Goal: Transaction & Acquisition: Purchase product/service

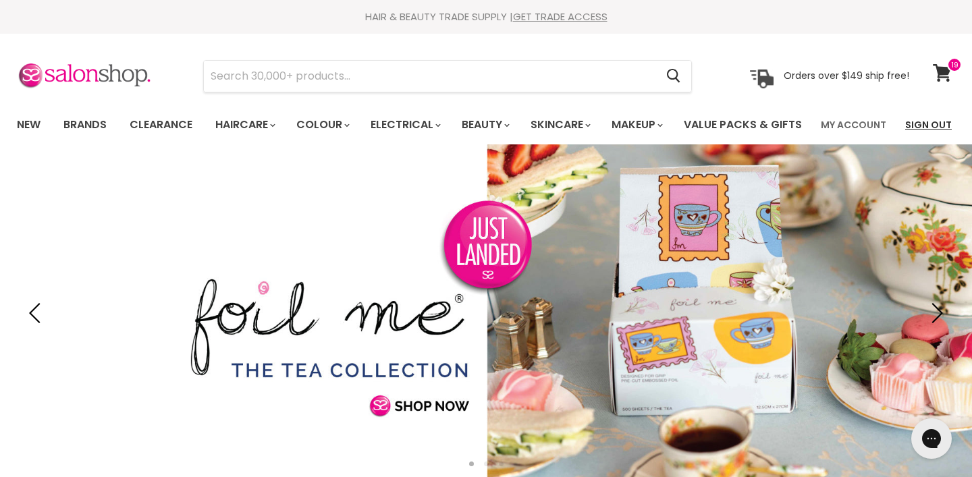
click at [923, 124] on link "Sign Out" at bounding box center [928, 125] width 63 height 28
click at [935, 126] on link "Sign In" at bounding box center [933, 125] width 51 height 28
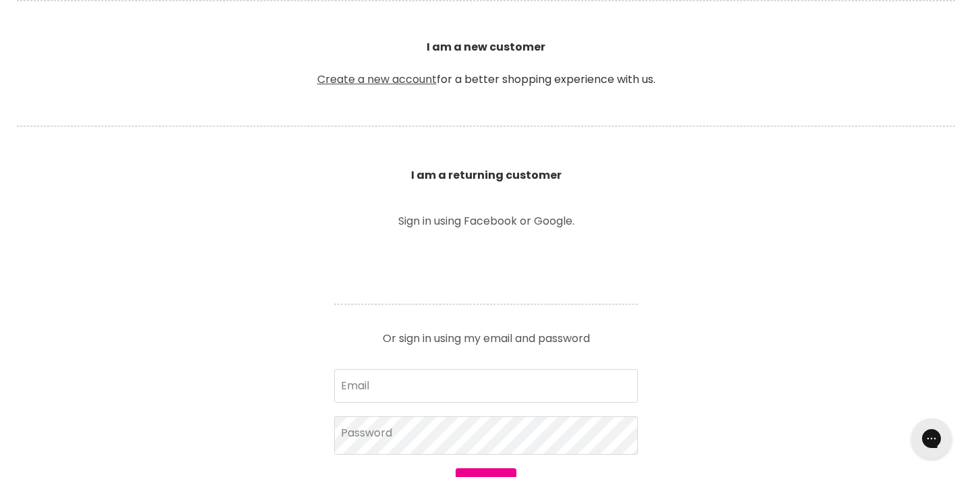
scroll to position [186, 0]
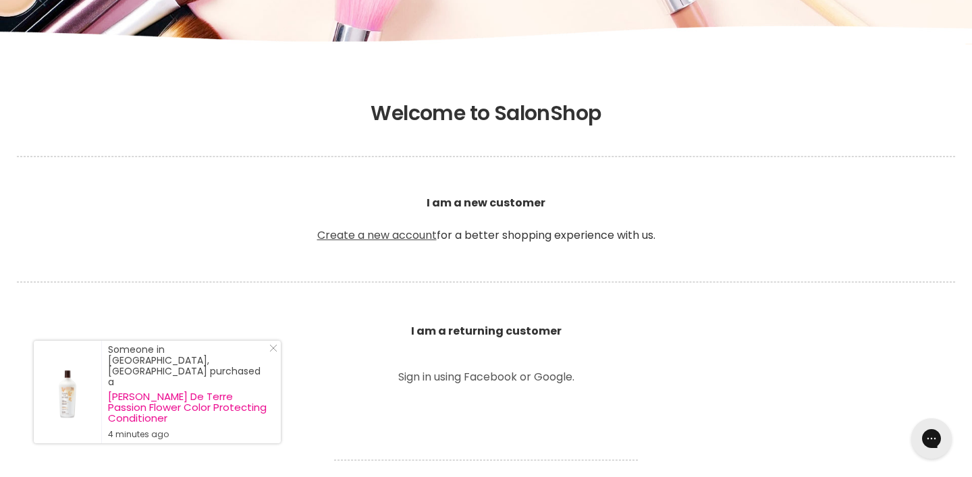
click at [422, 238] on link "Create a new account" at bounding box center [376, 235] width 119 height 16
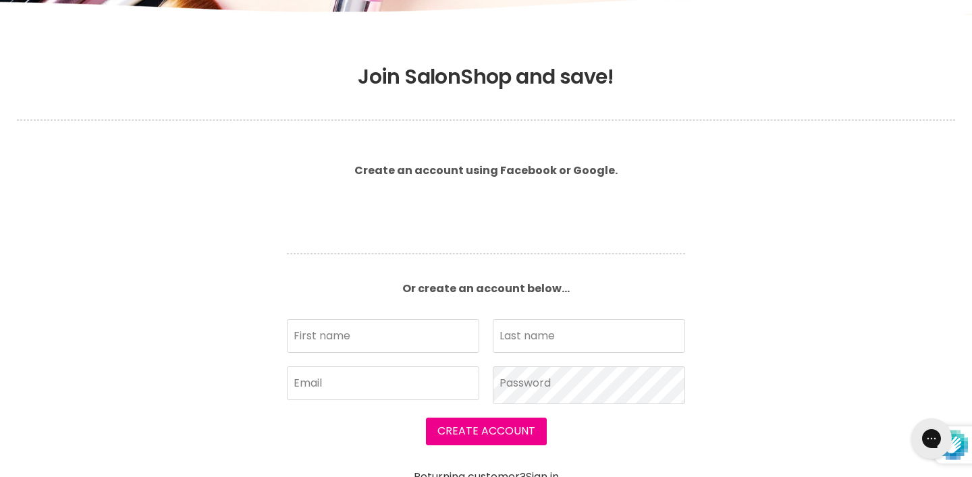
scroll to position [217, 0]
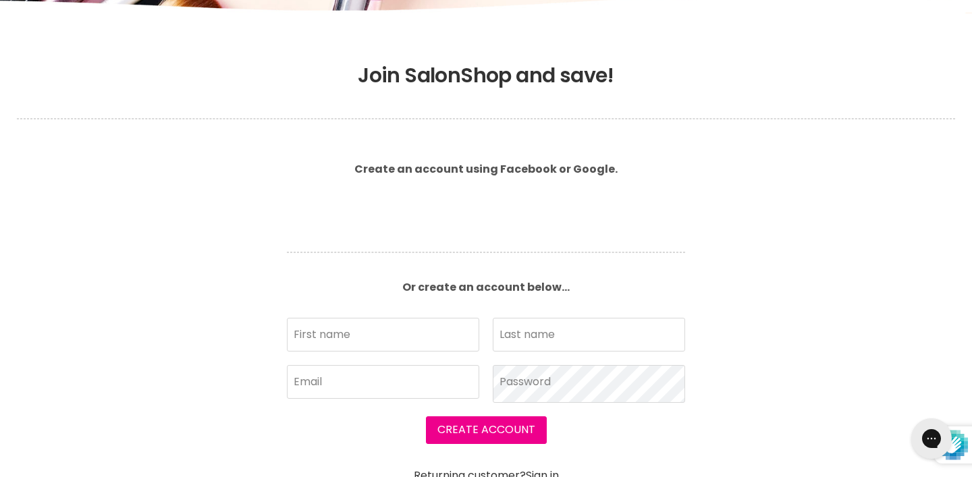
click at [345, 343] on input "First name" at bounding box center [383, 335] width 192 height 34
type input "janet"
click at [540, 350] on input "Last name" at bounding box center [589, 335] width 192 height 34
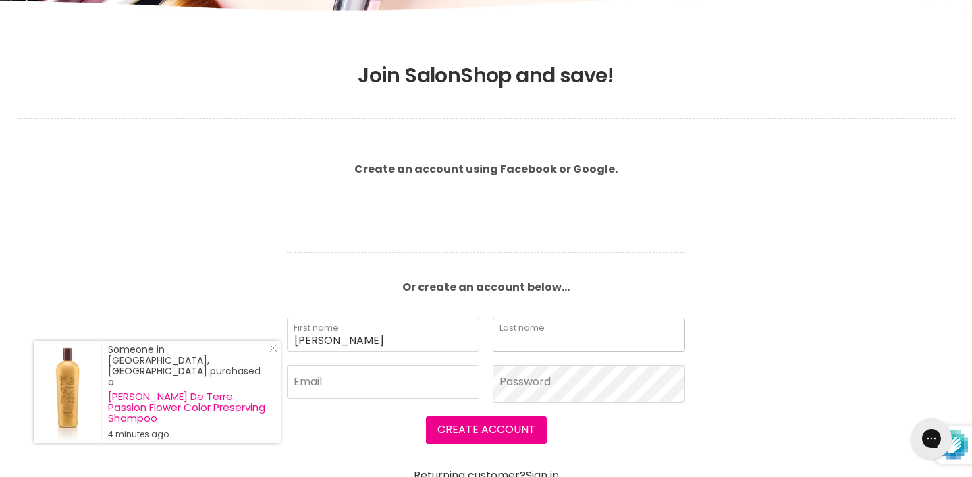
click at [519, 351] on input "Last name" at bounding box center [589, 335] width 192 height 34
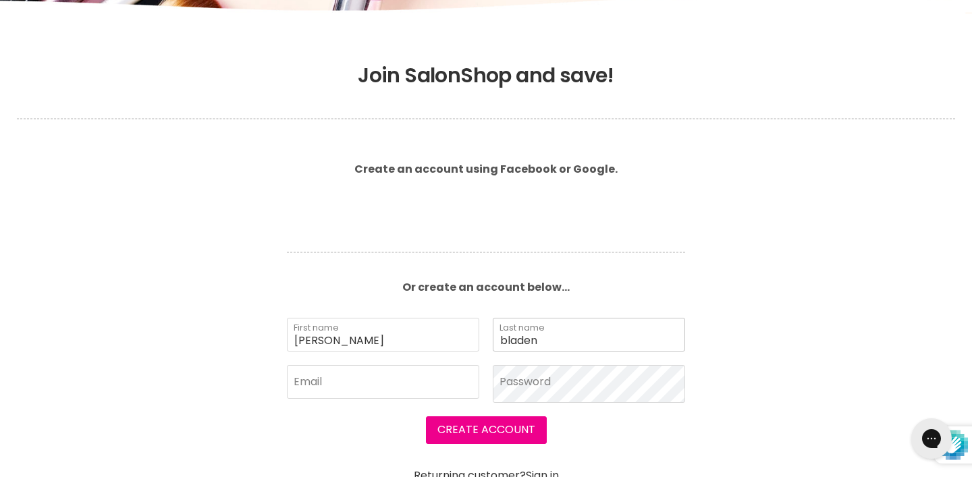
type input "bladen"
type input "hairyard@gmail.com"
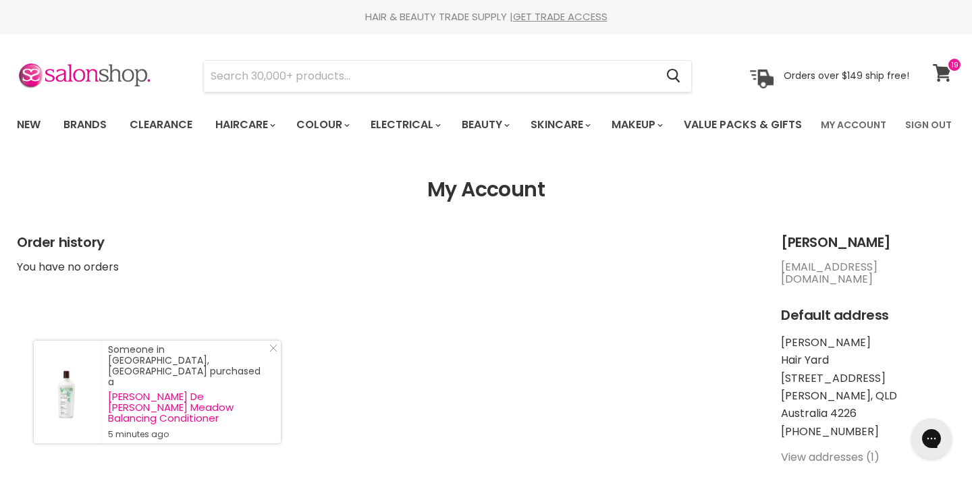
click at [950, 66] on span at bounding box center [954, 64] width 15 height 15
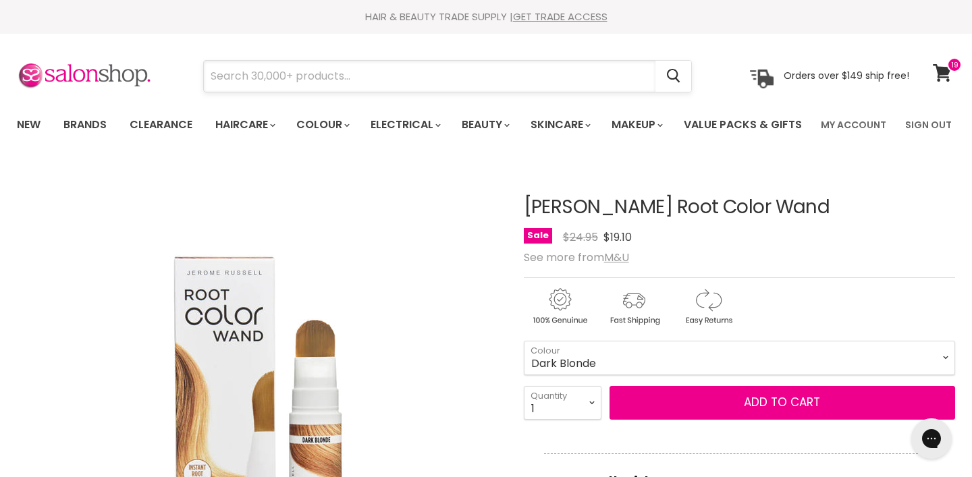
click at [254, 81] on input "Search" at bounding box center [429, 76] width 451 height 31
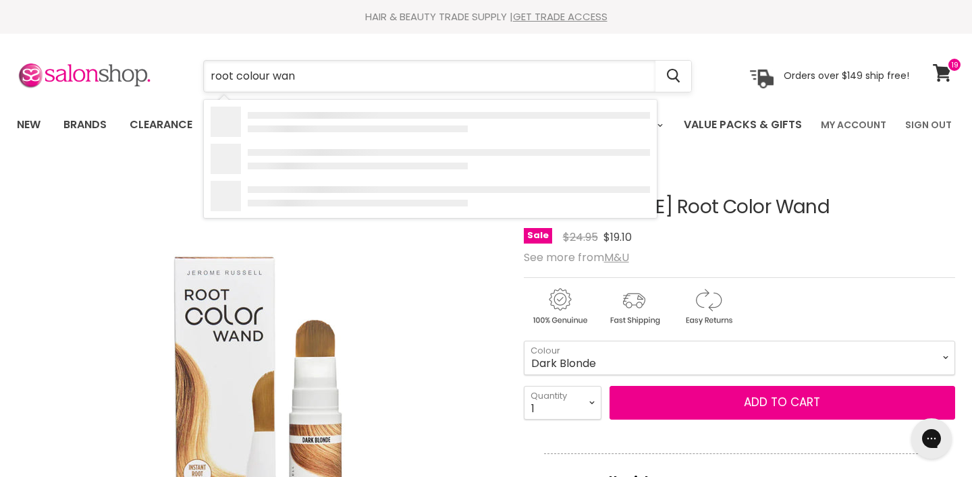
type input "root colour wand"
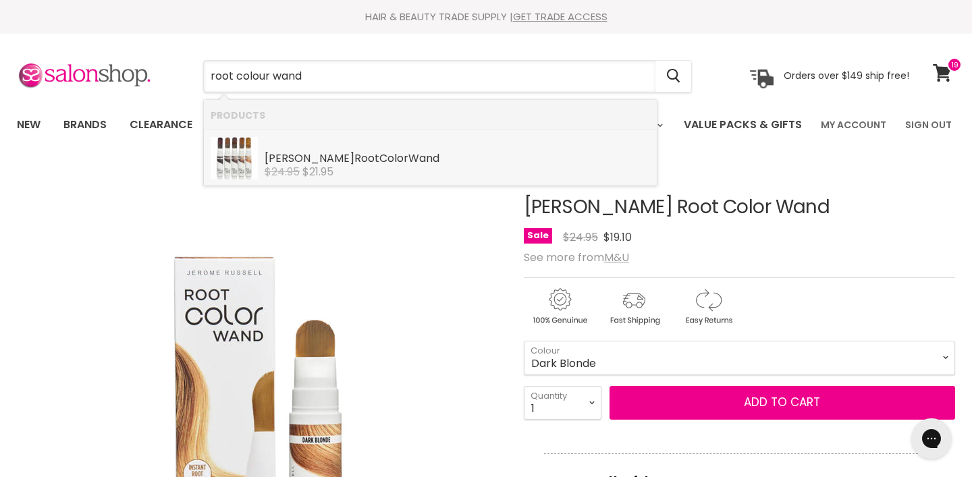
click at [341, 161] on div "Jerome Russell Root Color Wand" at bounding box center [457, 159] width 385 height 14
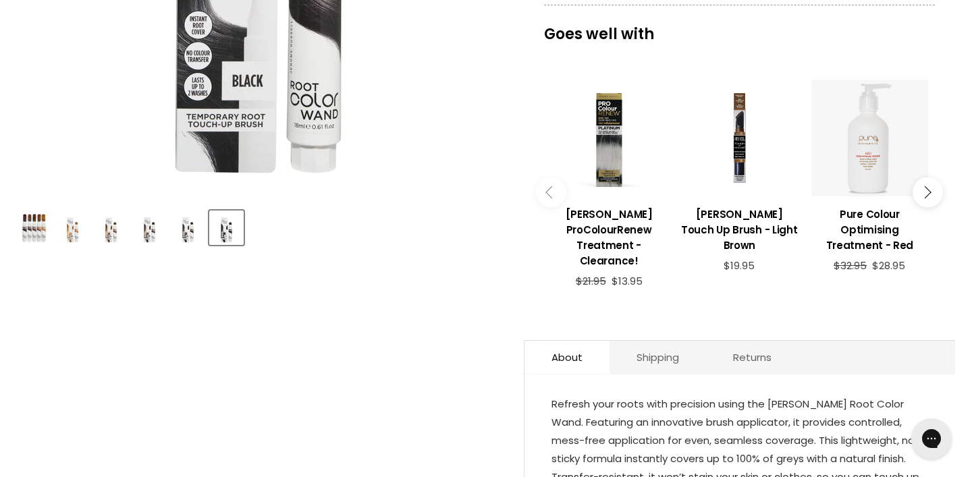
click at [38, 242] on img "Product thumbnails" at bounding box center [34, 228] width 32 height 28
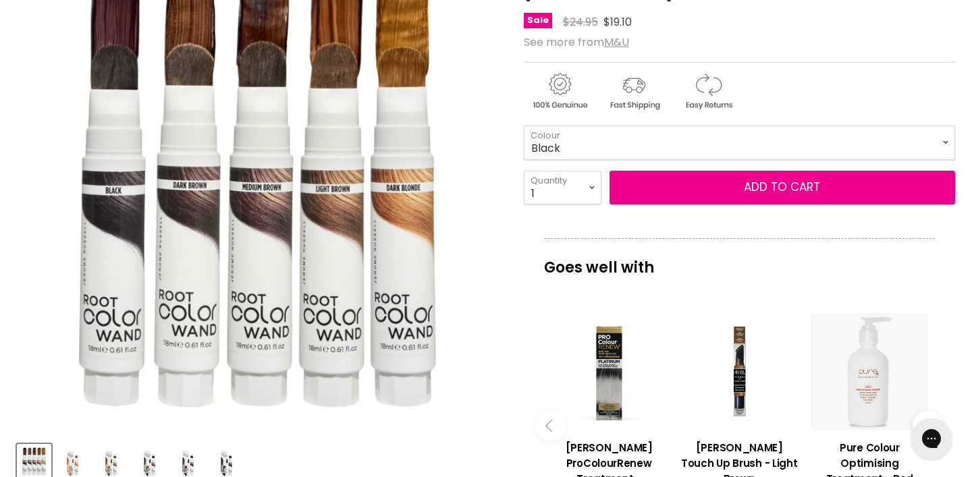
scroll to position [152, 0]
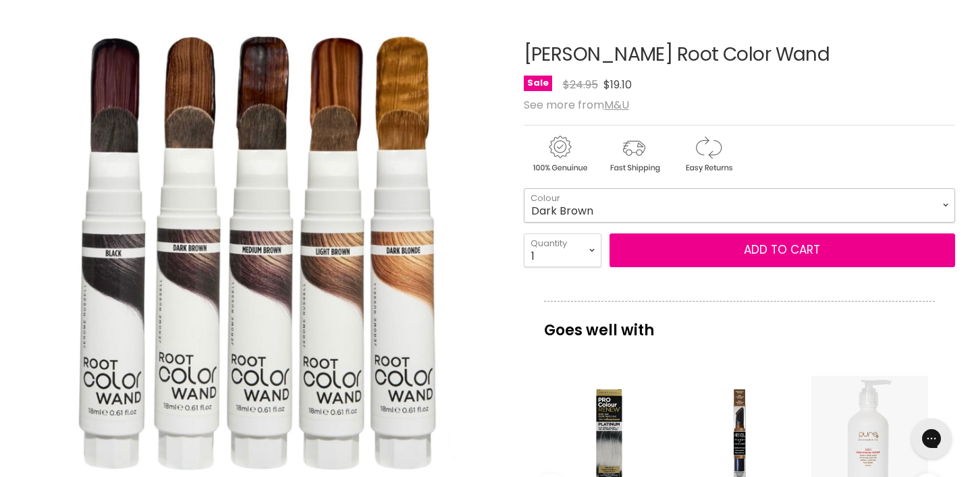
click option "Dark Brown" at bounding box center [0, 0] width 0 height 0
select select "Dark Brown"
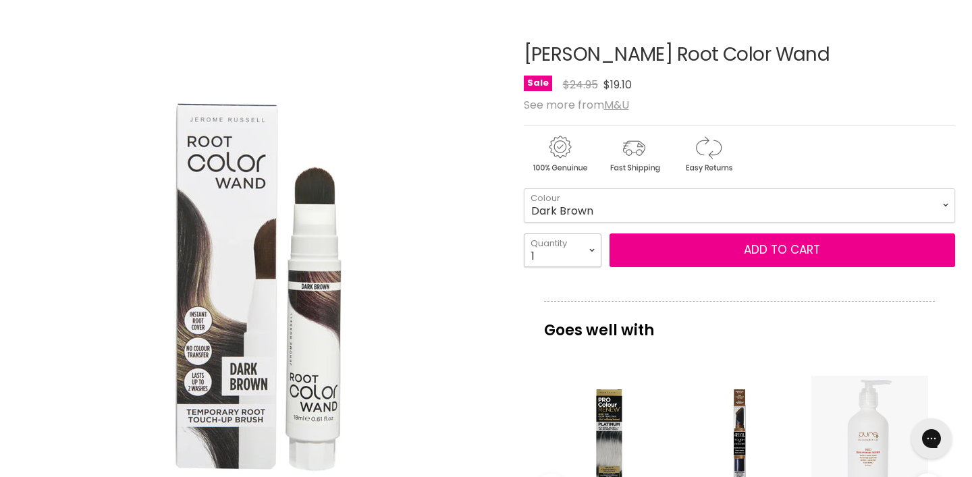
select select "2"
click option "2" at bounding box center [0, 0] width 0 height 0
type input "2"
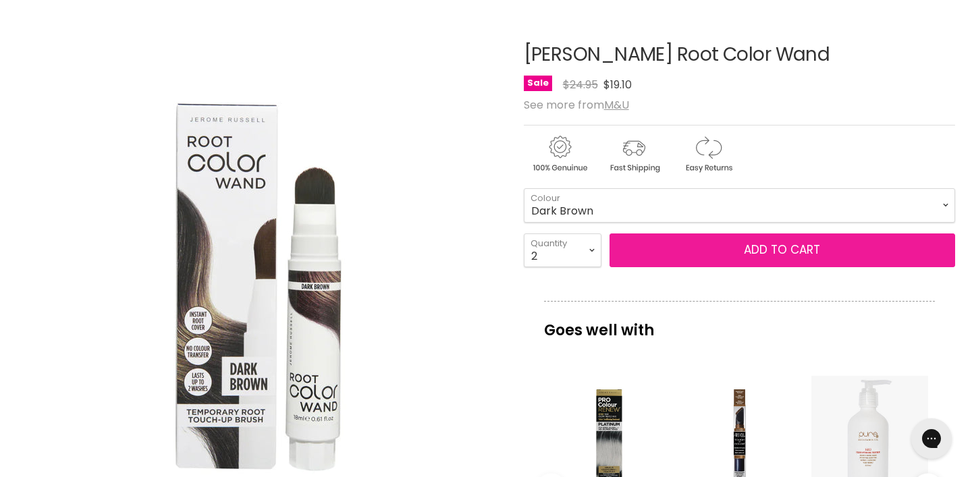
click at [877, 267] on button "Add to cart" at bounding box center [781, 250] width 345 height 34
click at [820, 267] on button "Add to cart" at bounding box center [781, 250] width 345 height 34
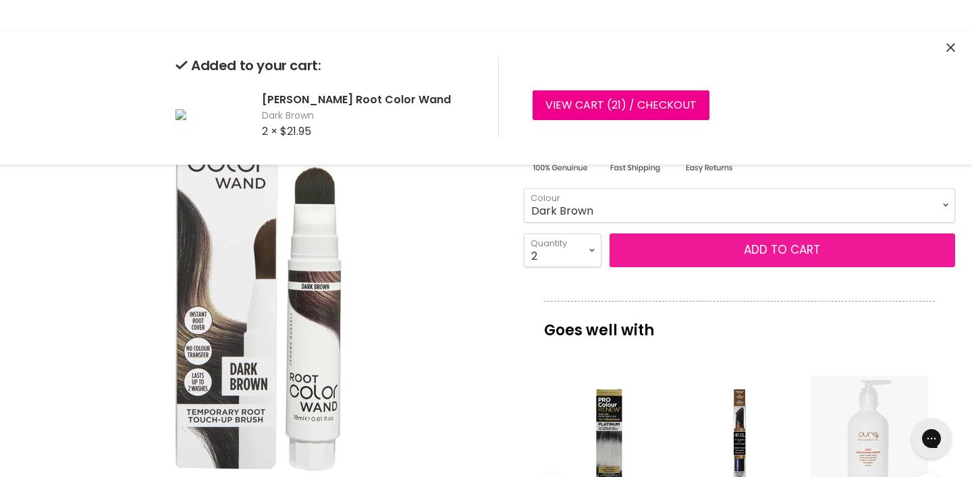
click at [761, 267] on button "Add to cart" at bounding box center [781, 250] width 345 height 34
click at [673, 267] on button "Add to cart" at bounding box center [781, 250] width 345 height 34
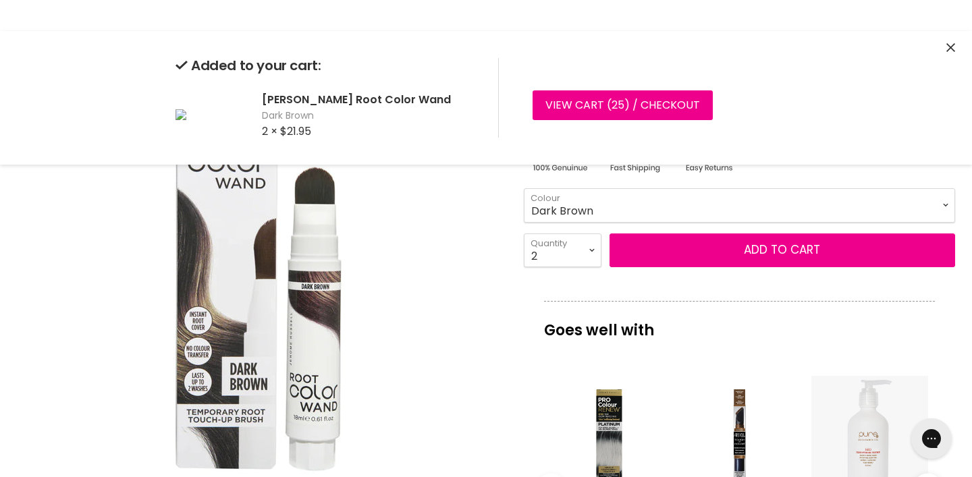
click at [946, 222] on select "Black Dark Brown Medium Brown Light Brown Dark Blonde" at bounding box center [739, 205] width 431 height 34
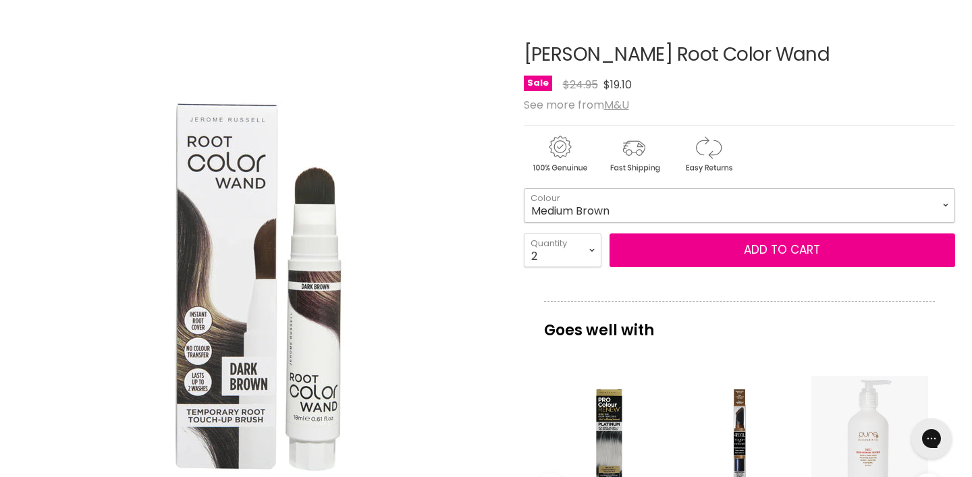
click option "Medium Brown" at bounding box center [0, 0] width 0 height 0
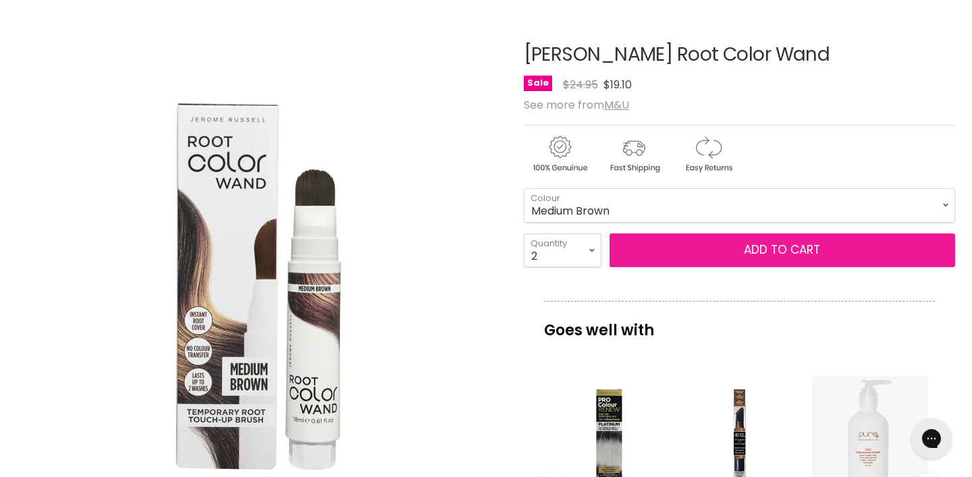
click at [717, 267] on button "Add to cart" at bounding box center [781, 250] width 345 height 34
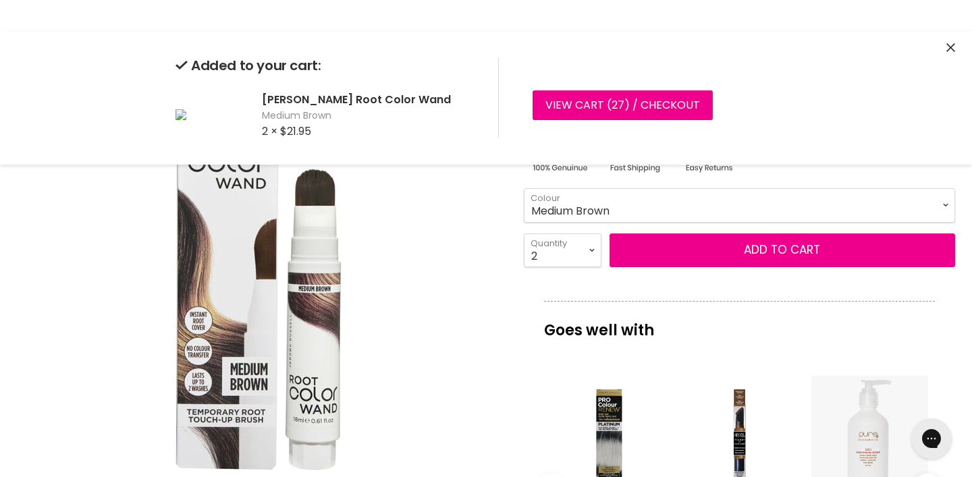
click at [946, 222] on select "Black Dark Brown Medium Brown Light Brown Dark Blonde" at bounding box center [739, 205] width 431 height 34
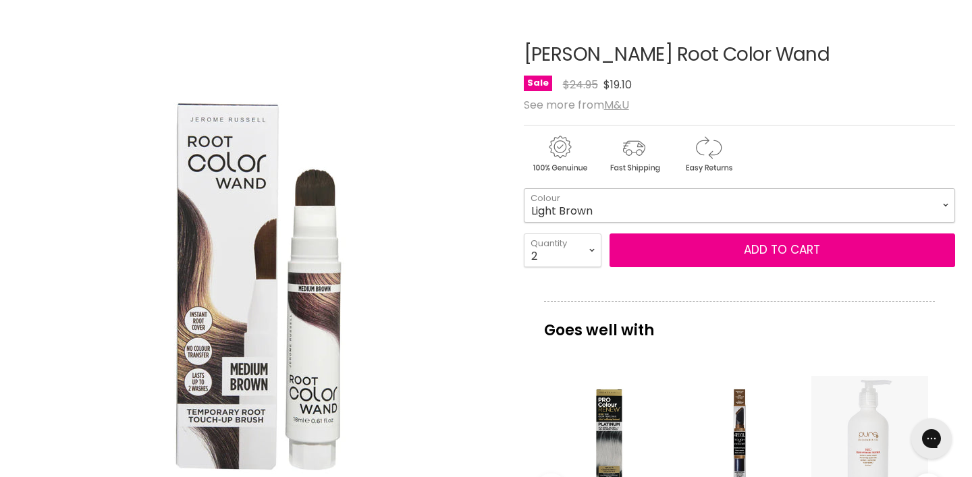
click option "Light Brown" at bounding box center [0, 0] width 0 height 0
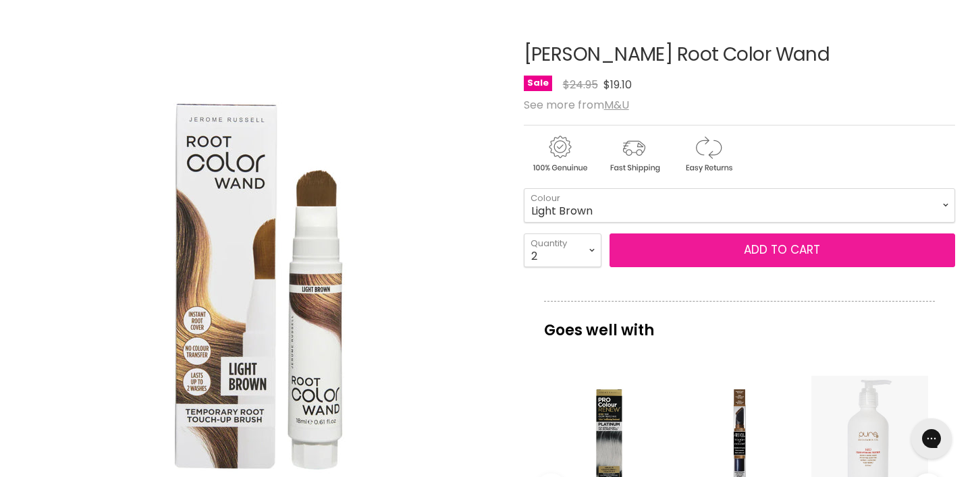
click at [723, 267] on button "Add to cart" at bounding box center [781, 250] width 345 height 34
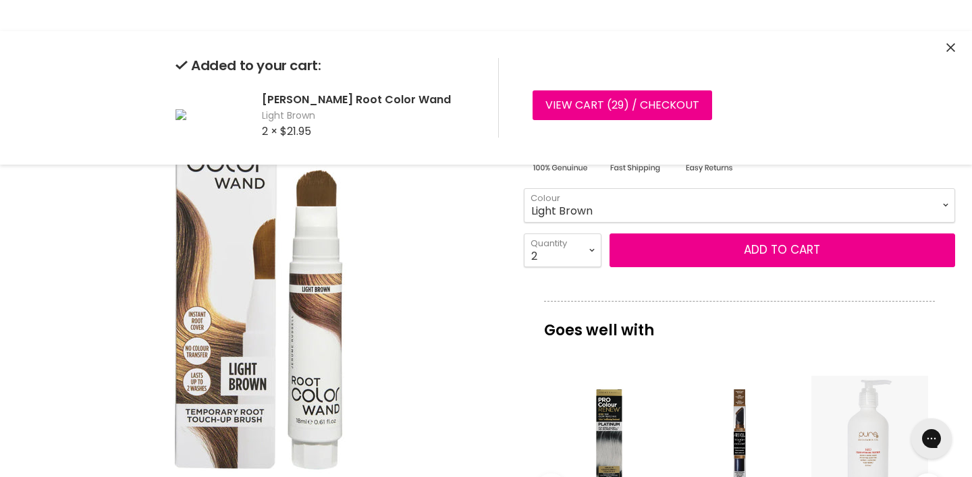
click at [945, 222] on select "Black Dark Brown Medium Brown Light Brown Dark Blonde" at bounding box center [739, 205] width 431 height 34
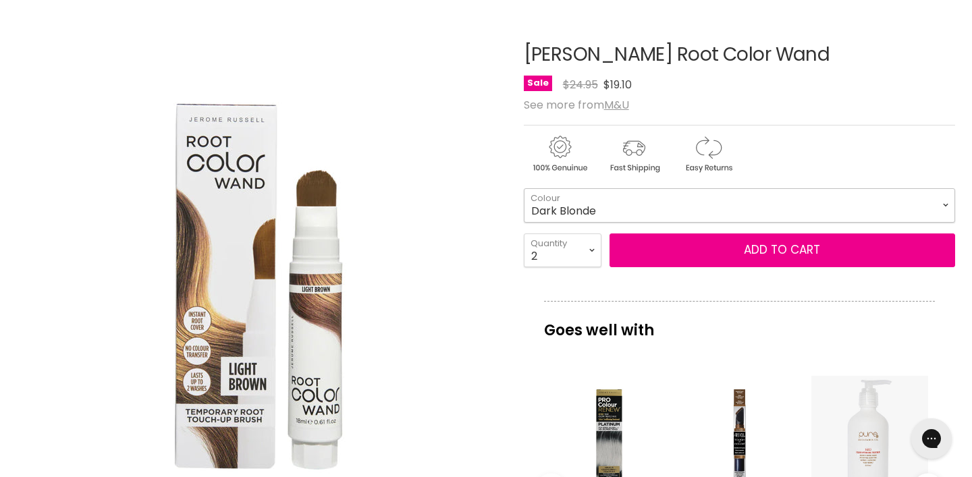
click option "Dark Blonde" at bounding box center [0, 0] width 0 height 0
select select "Dark Blonde"
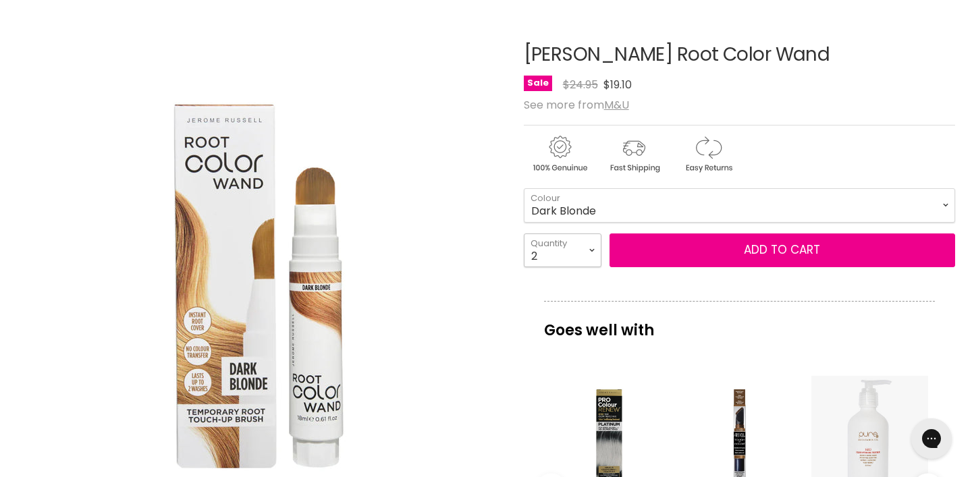
select select "1"
click option "1" at bounding box center [0, 0] width 0 height 0
type input "1"
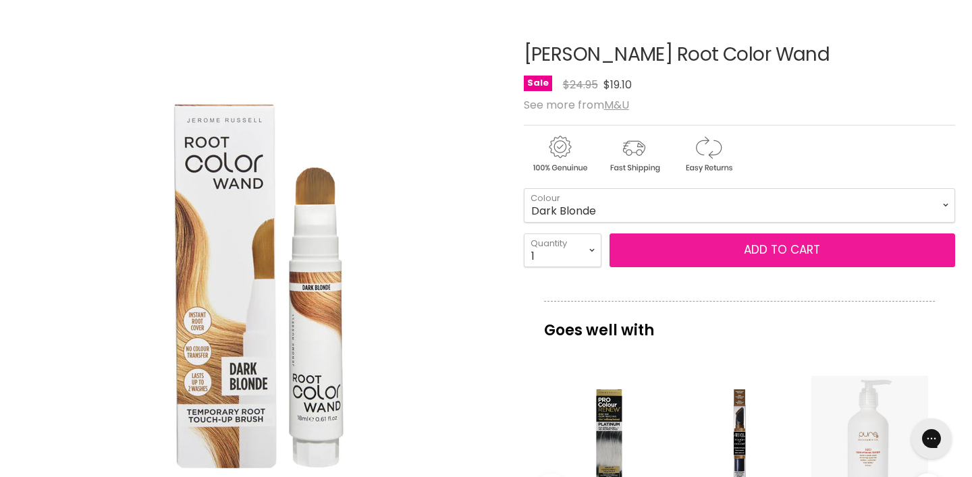
click at [646, 267] on button "Add to cart" at bounding box center [781, 250] width 345 height 34
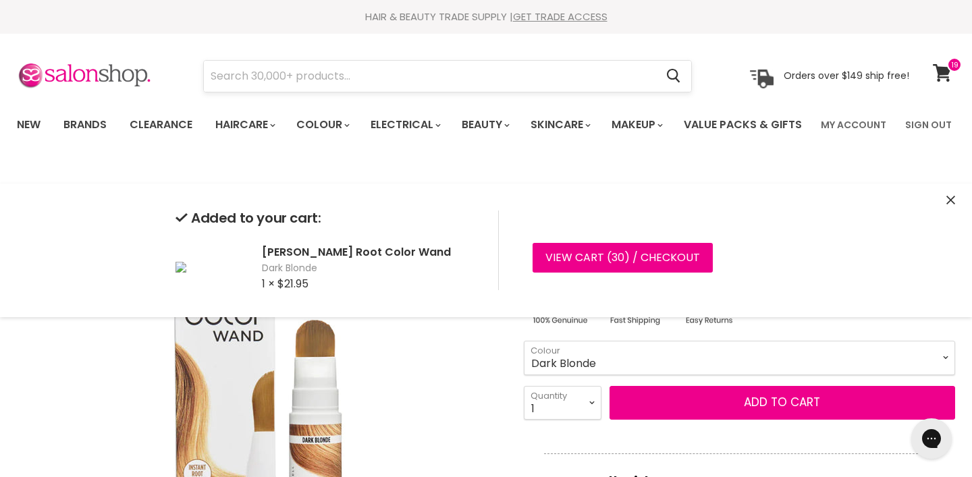
click at [253, 79] on input "Search" at bounding box center [429, 76] width 451 height 31
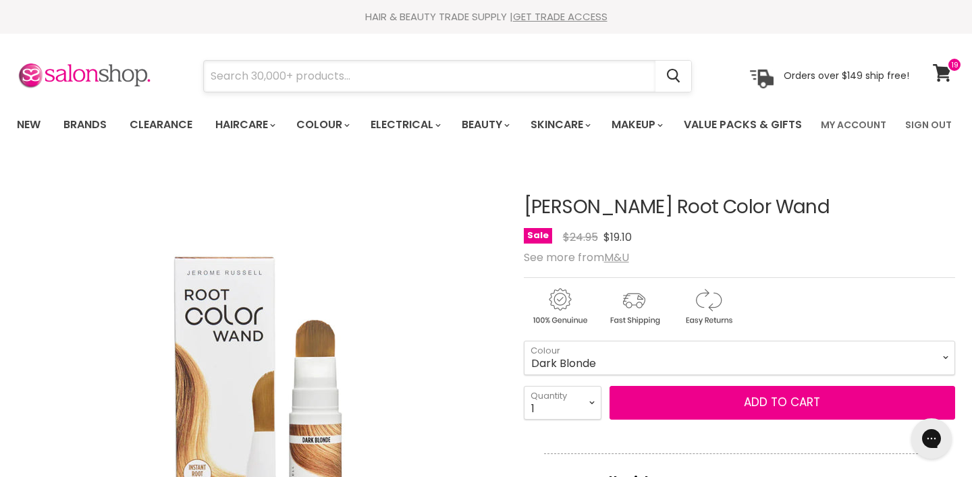
click at [213, 78] on input "Search" at bounding box center [429, 76] width 451 height 31
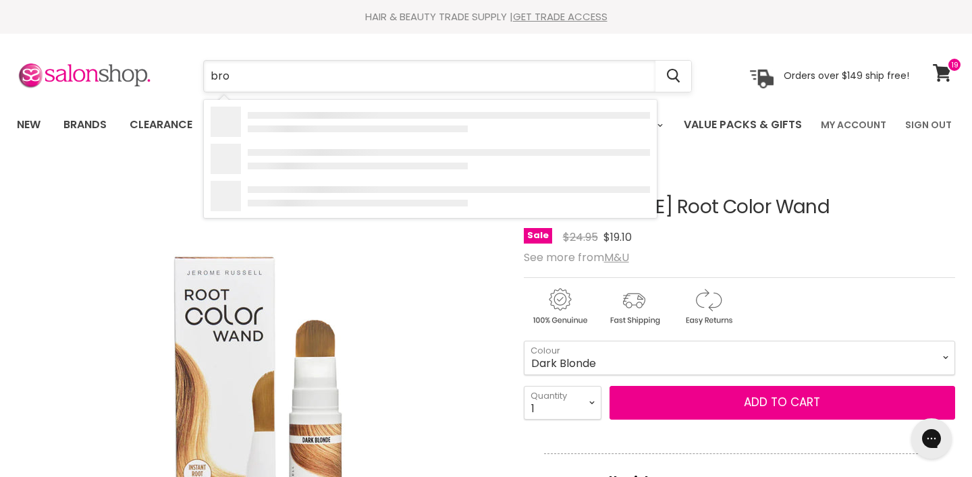
type input "bron"
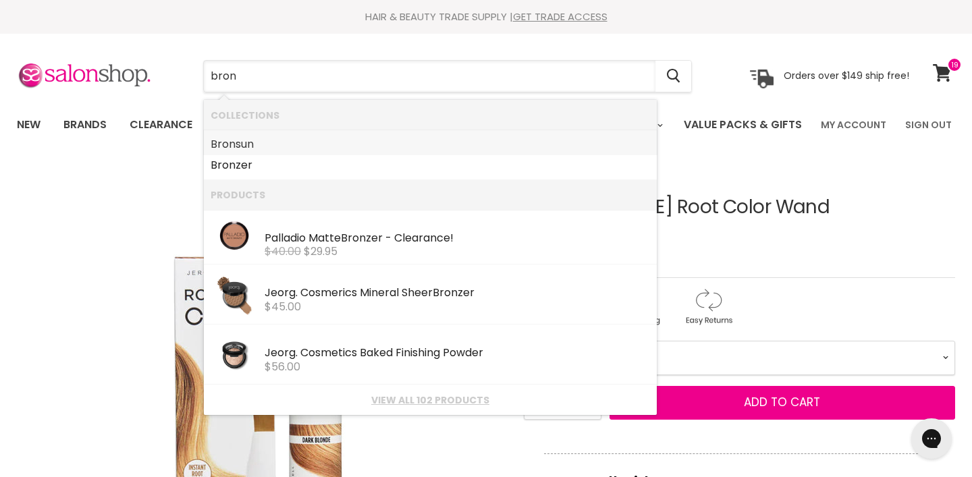
click at [251, 146] on link "Bron sun" at bounding box center [430, 145] width 439 height 22
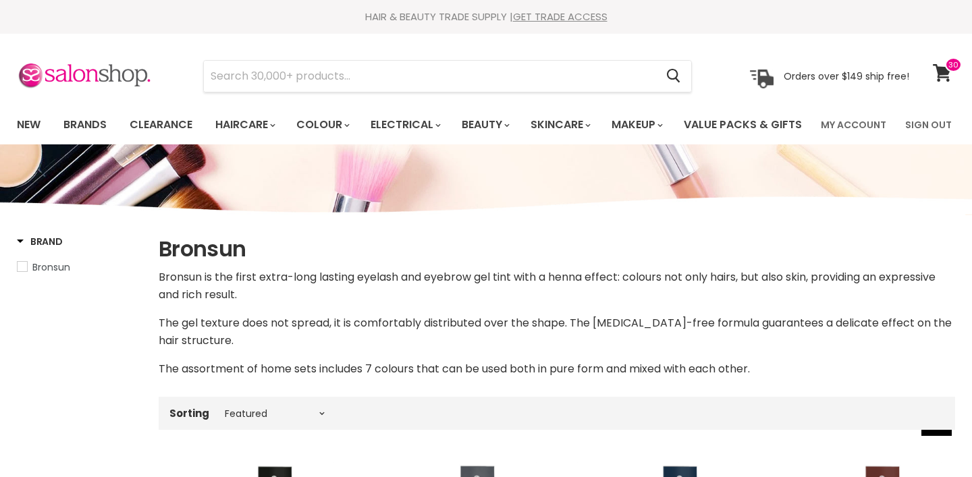
select select "manual"
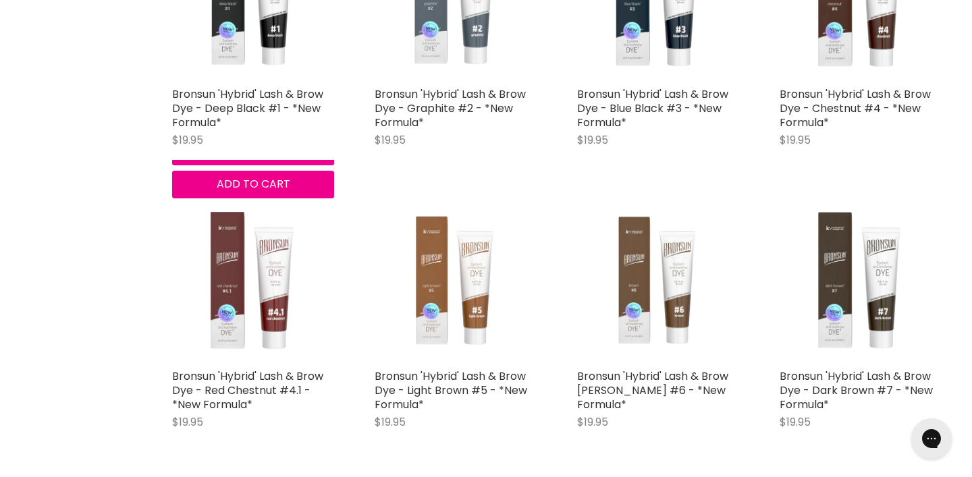
scroll to position [3282, 0]
click at [221, 166] on button "Quick shop" at bounding box center [253, 152] width 162 height 27
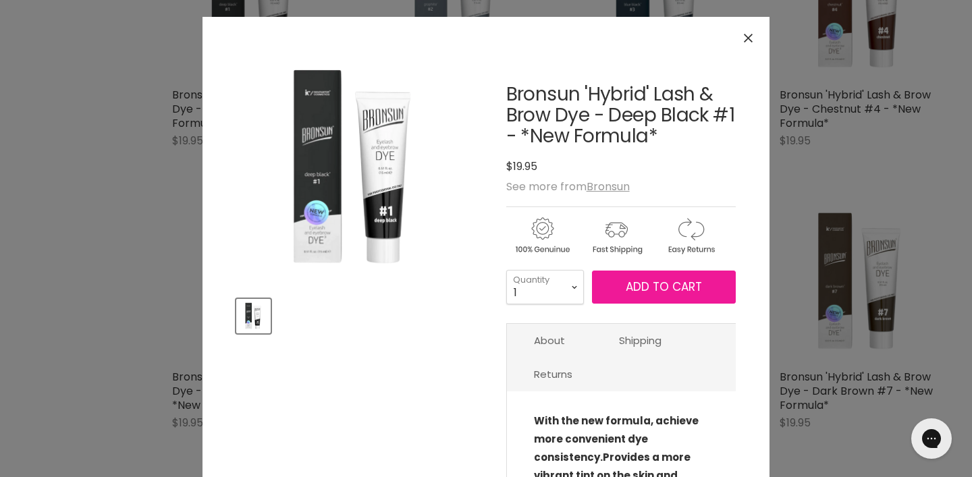
click at [632, 289] on span "Add to cart" at bounding box center [663, 287] width 76 height 16
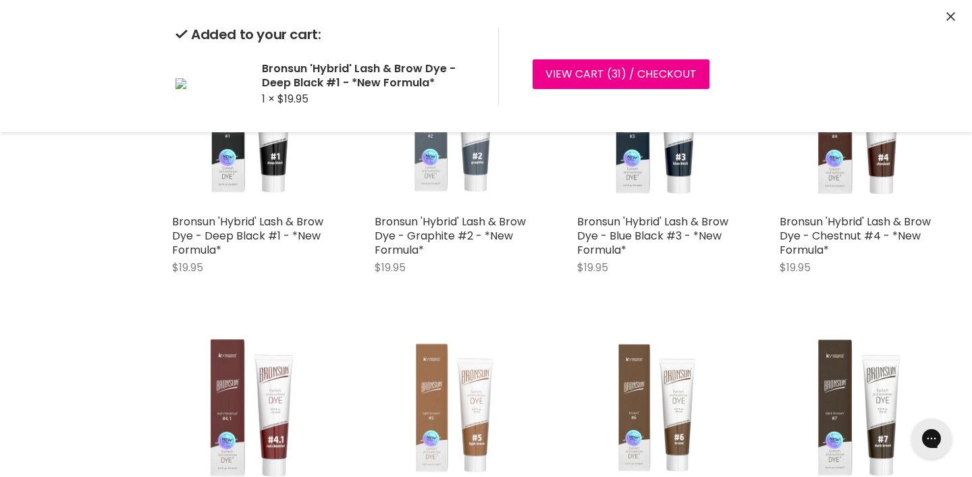
scroll to position [3088, 0]
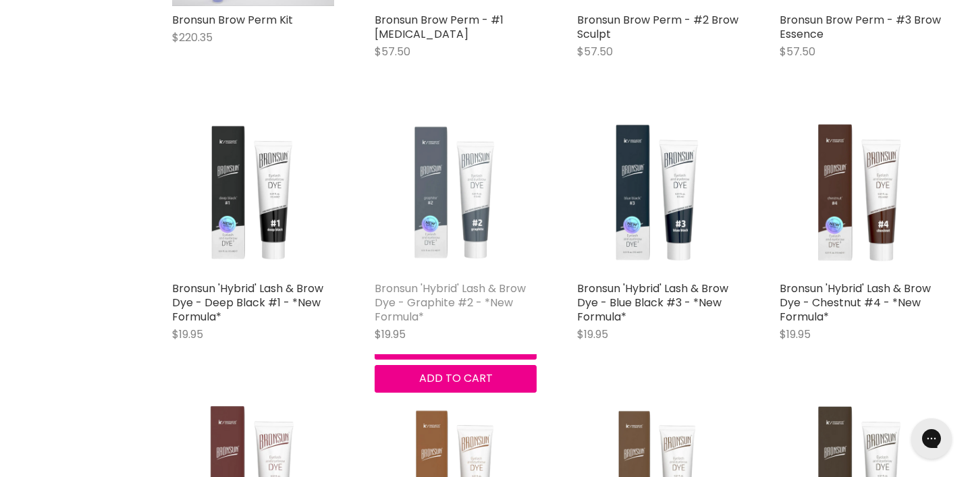
click at [445, 325] on link "Bronsun 'Hybrid' Lash & Brow Dye - Graphite #2 - *New Formula*" at bounding box center [449, 303] width 151 height 44
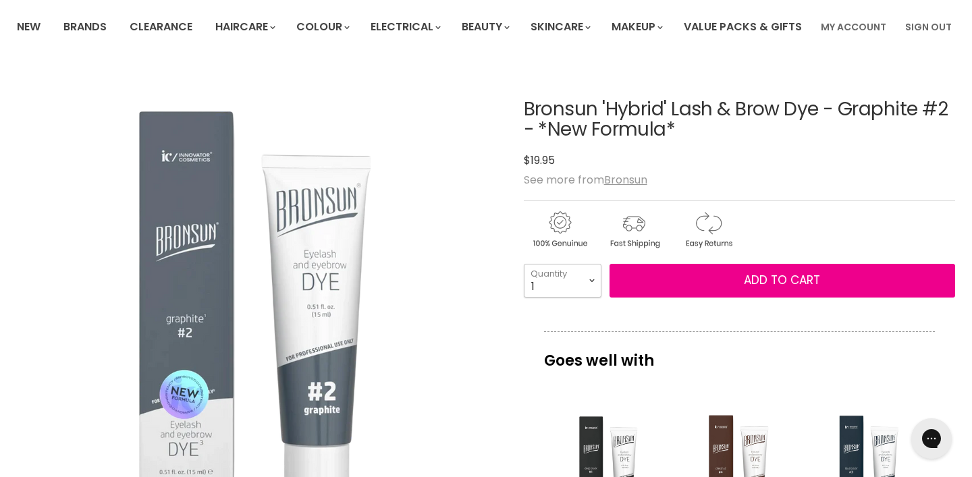
select select "2"
click option "2" at bounding box center [0, 0] width 0 height 0
type input "2"
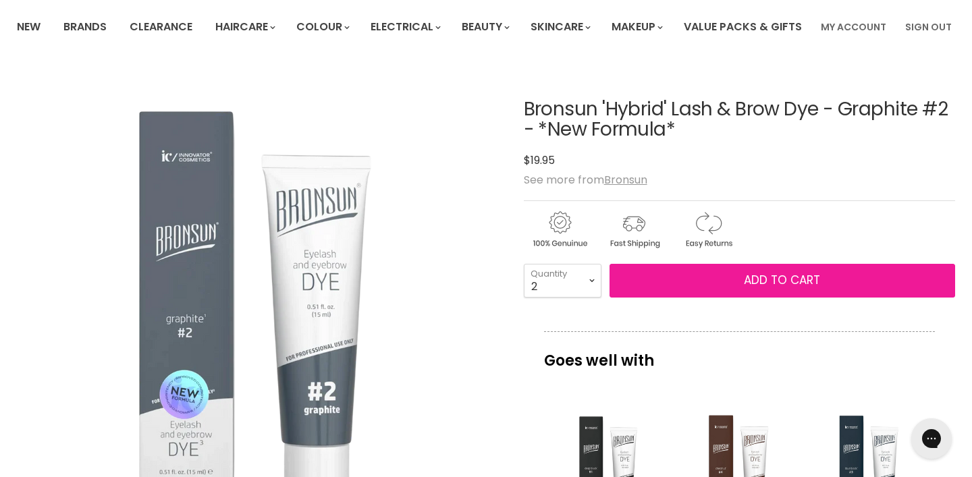
click at [634, 298] on button "Add to cart" at bounding box center [781, 281] width 345 height 34
click at [635, 298] on button "Add to cart" at bounding box center [781, 281] width 345 height 34
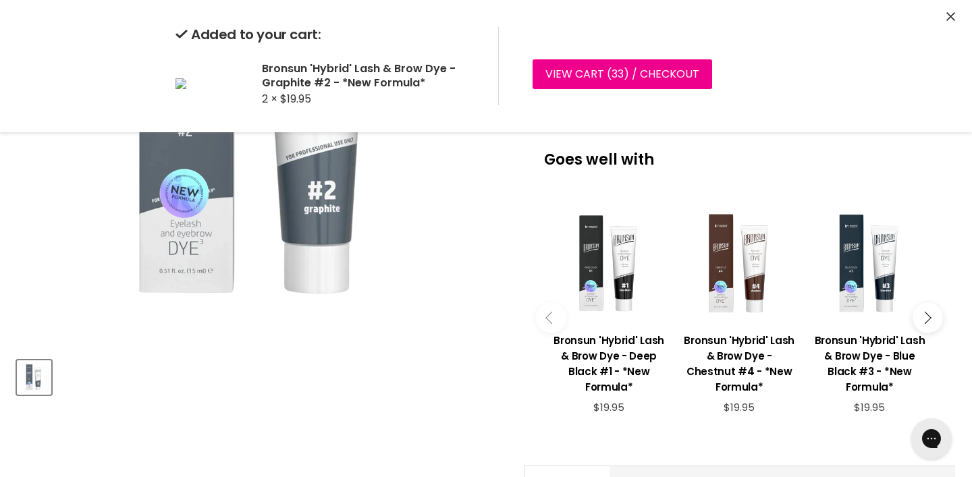
scroll to position [301, 0]
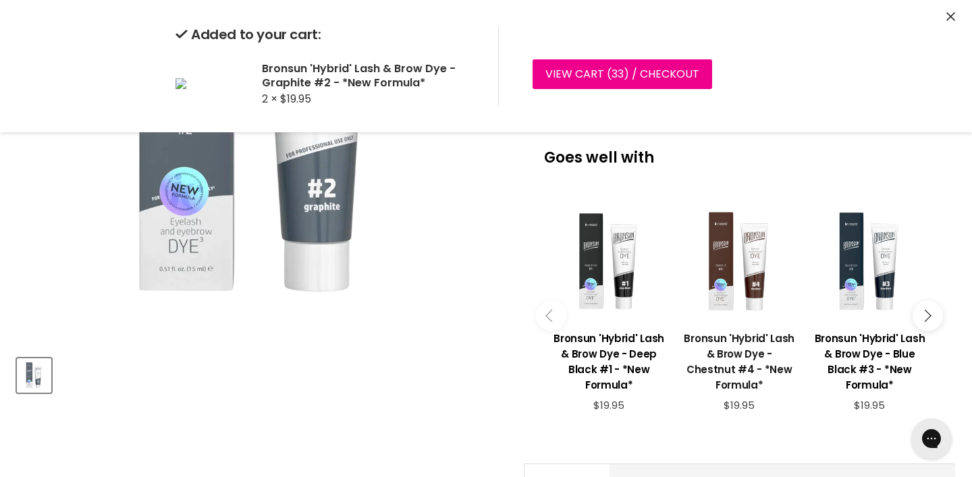
click at [736, 393] on h3 "Bronsun 'Hybrid' Lash & Brow Dye - Chestnut #4 - *New Formula*" at bounding box center [739, 362] width 117 height 62
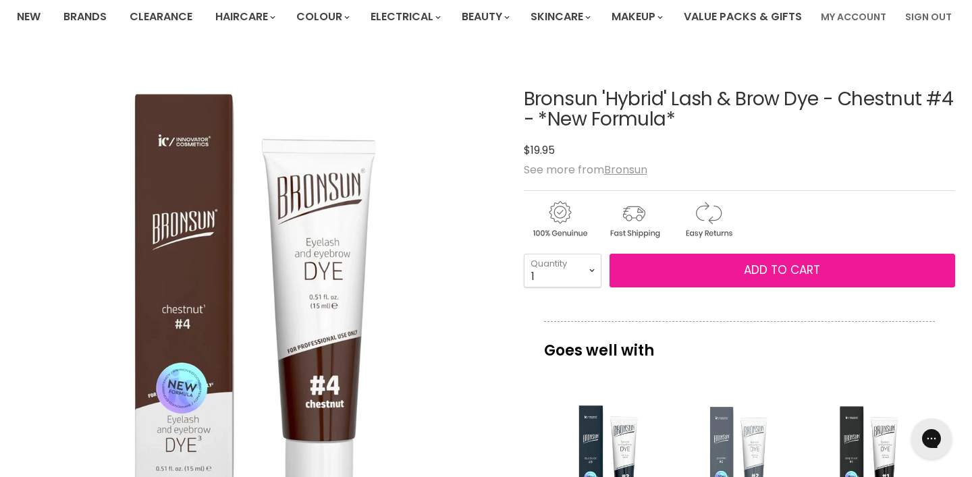
click at [719, 287] on button "Add to cart" at bounding box center [781, 271] width 345 height 34
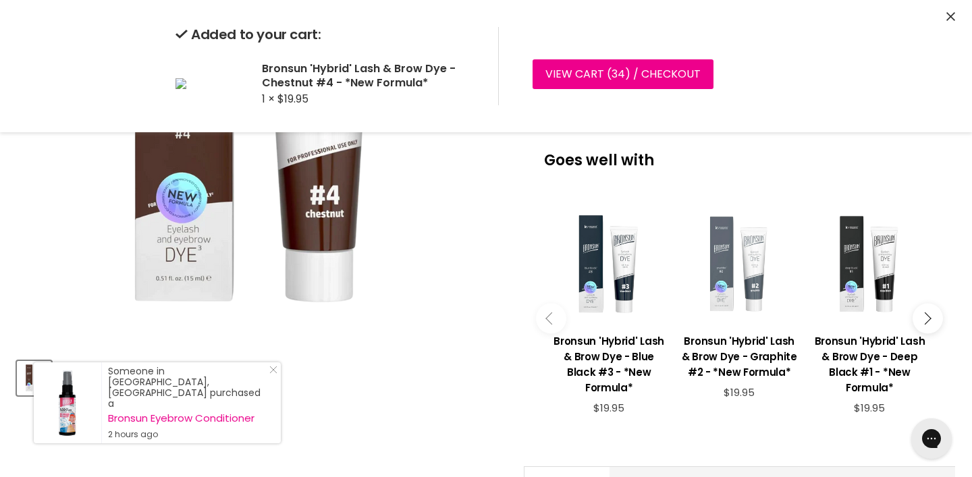
scroll to position [300, 0]
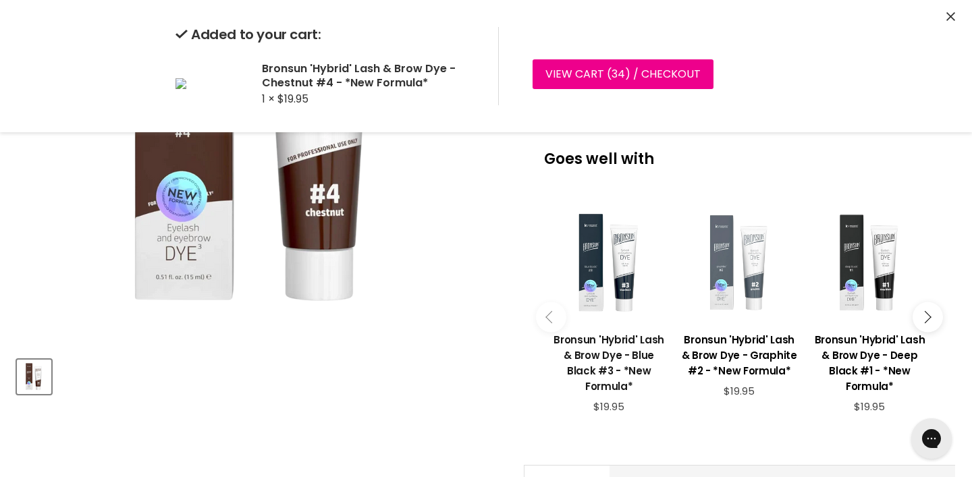
click at [637, 394] on h3 "Bronsun 'Hybrid' Lash & Brow Dye - Blue Black #3 - *New Formula*" at bounding box center [609, 363] width 117 height 62
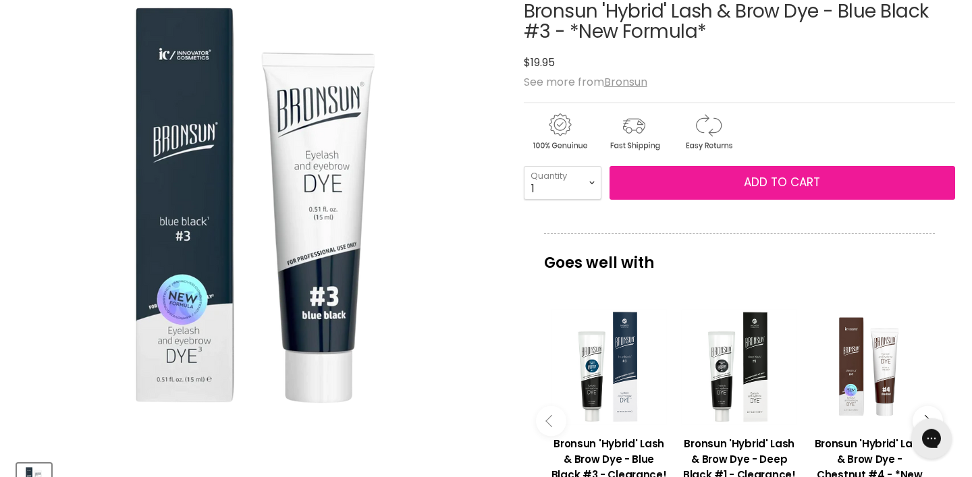
click at [636, 200] on button "Add to cart" at bounding box center [781, 183] width 345 height 34
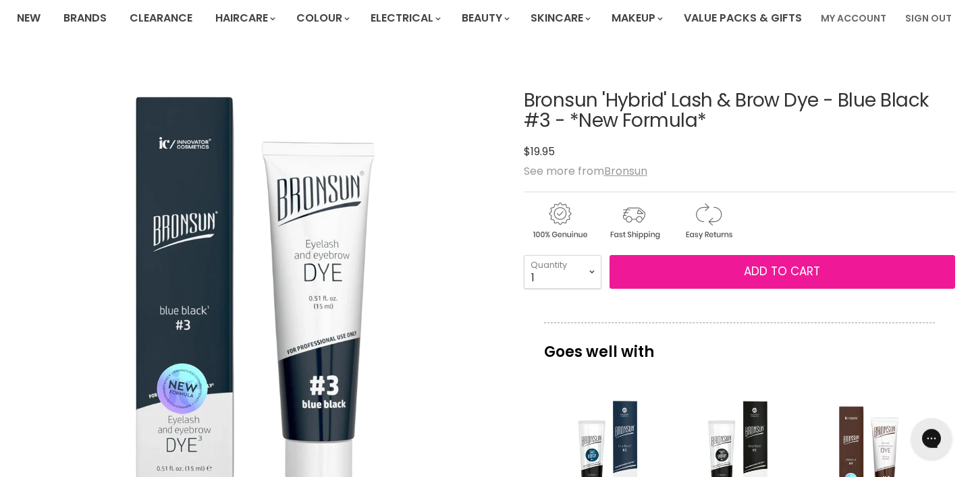
scroll to position [106, 0]
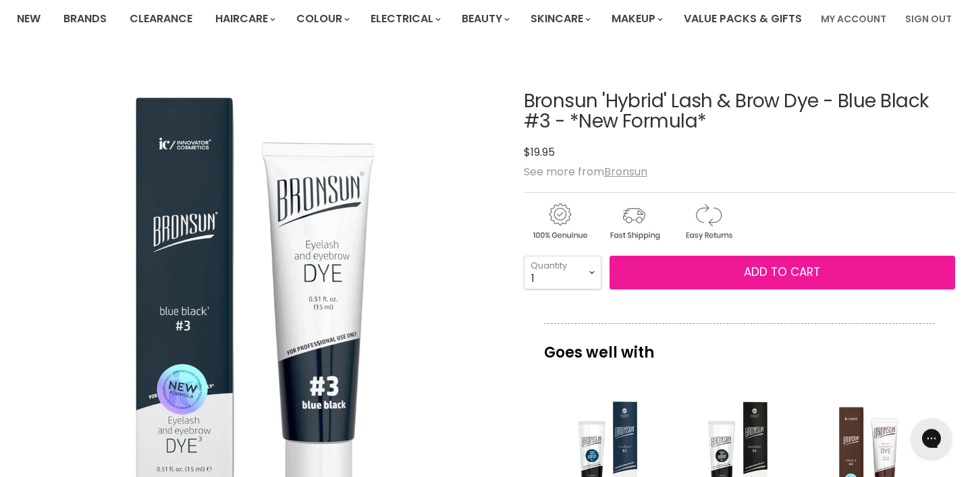
click at [658, 289] on button "Add to cart" at bounding box center [781, 273] width 345 height 34
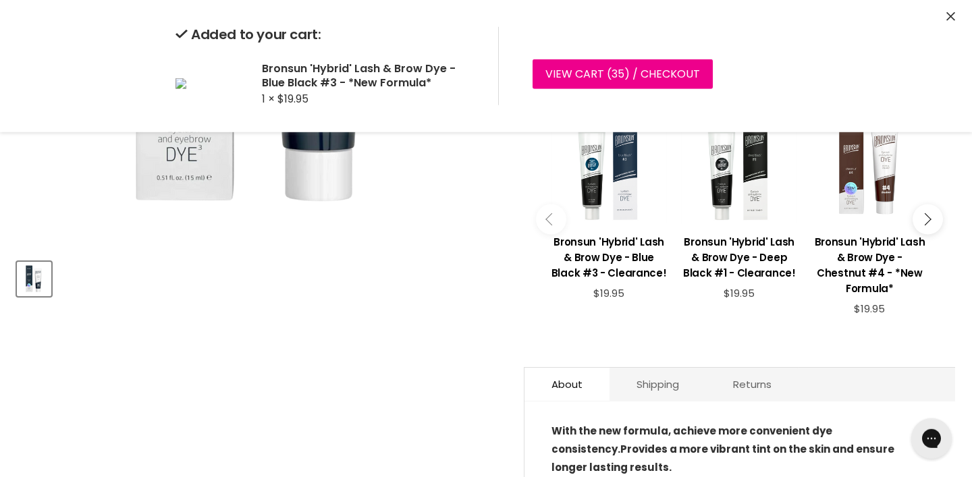
scroll to position [404, 0]
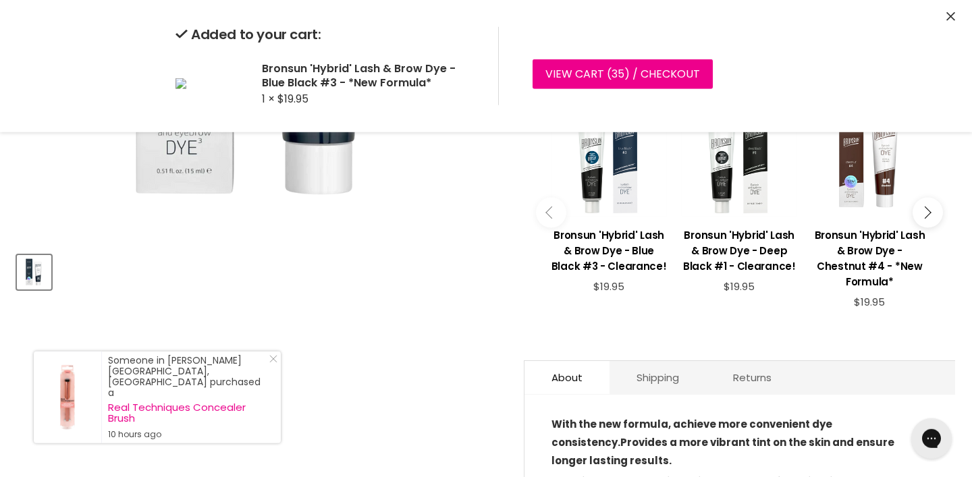
click at [926, 219] on icon "Main content" at bounding box center [924, 212] width 12 height 12
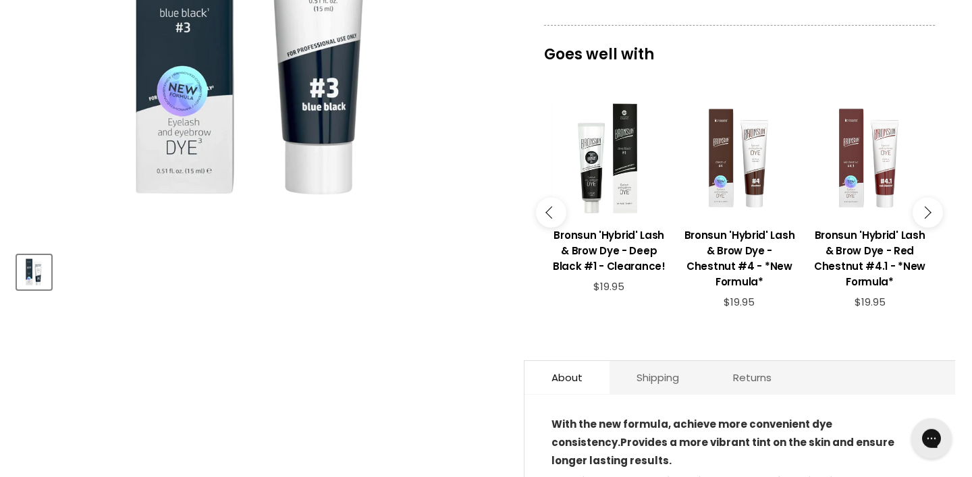
click at [929, 227] on button "Main content" at bounding box center [927, 212] width 30 height 30
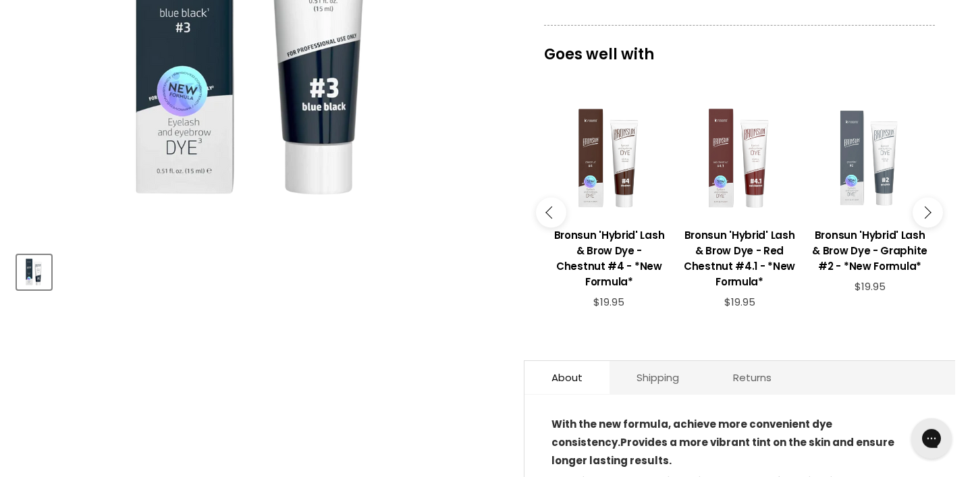
click at [930, 227] on button "Main content" at bounding box center [927, 212] width 30 height 30
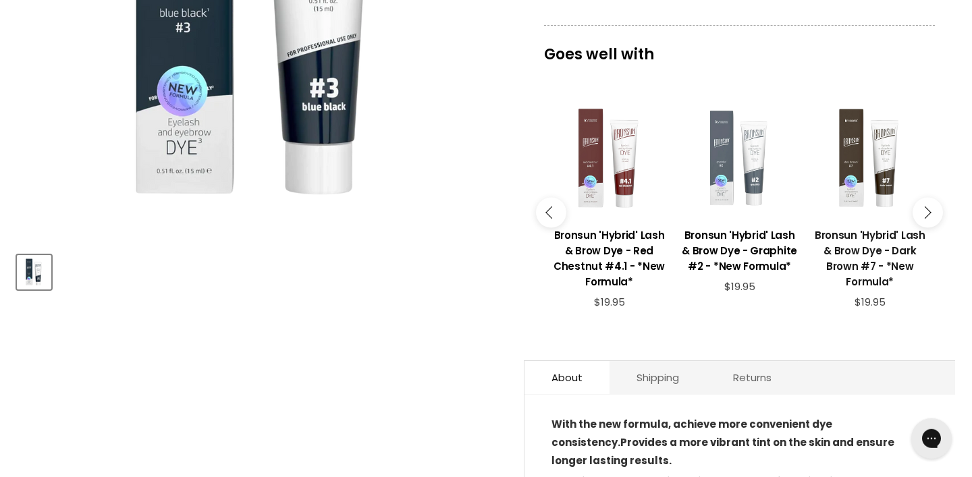
click at [866, 289] on h3 "Bronsun 'Hybrid' Lash & Brow Dye - Dark Brown #7 - *New Formula*" at bounding box center [869, 258] width 117 height 62
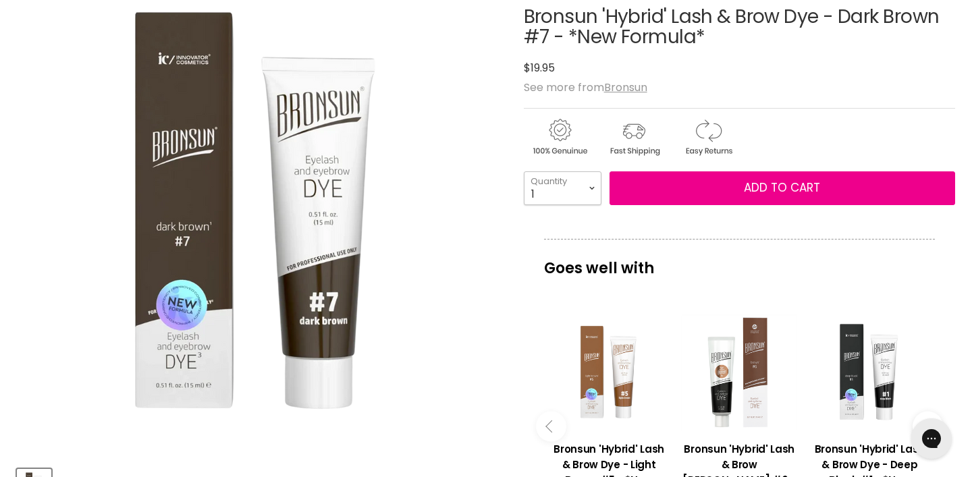
select select "2"
click option "2" at bounding box center [0, 0] width 0 height 0
type input "2"
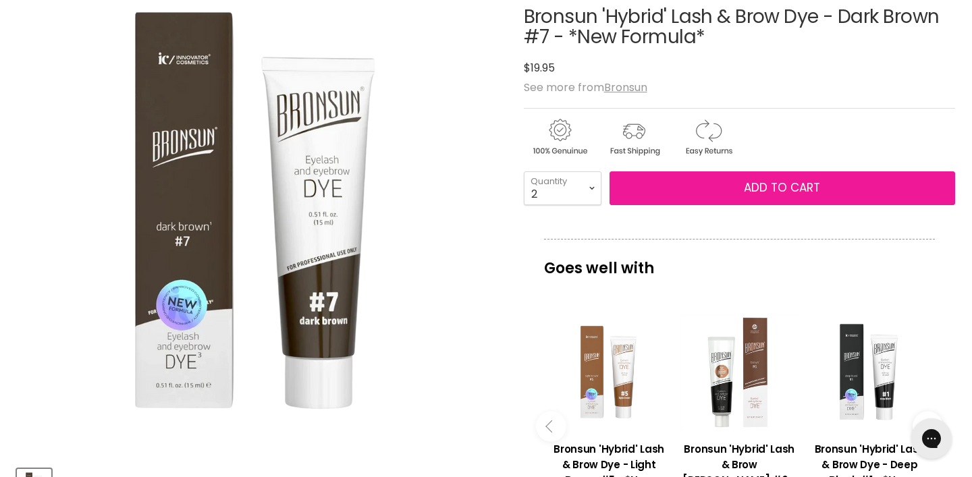
click at [683, 205] on button "Add to cart" at bounding box center [781, 188] width 345 height 34
click at [686, 205] on button "Add to cart" at bounding box center [781, 188] width 345 height 34
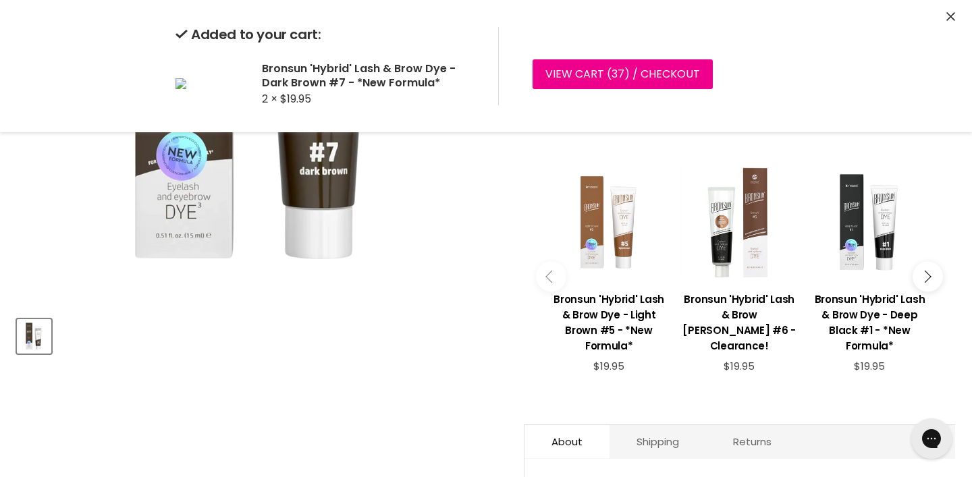
scroll to position [347, 0]
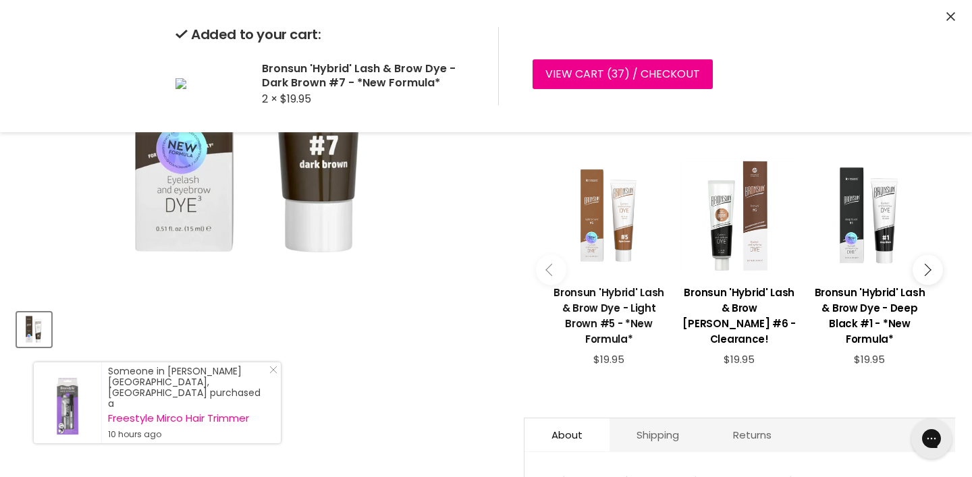
click at [625, 347] on h3 "Bronsun 'Hybrid' Lash & Brow Dye - Light Brown #5 - *New Formula*" at bounding box center [609, 316] width 117 height 62
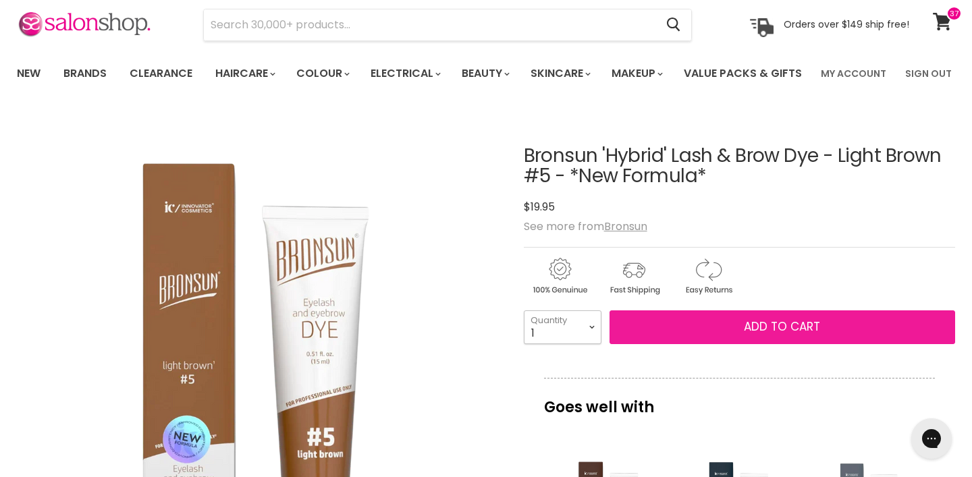
scroll to position [53, 0]
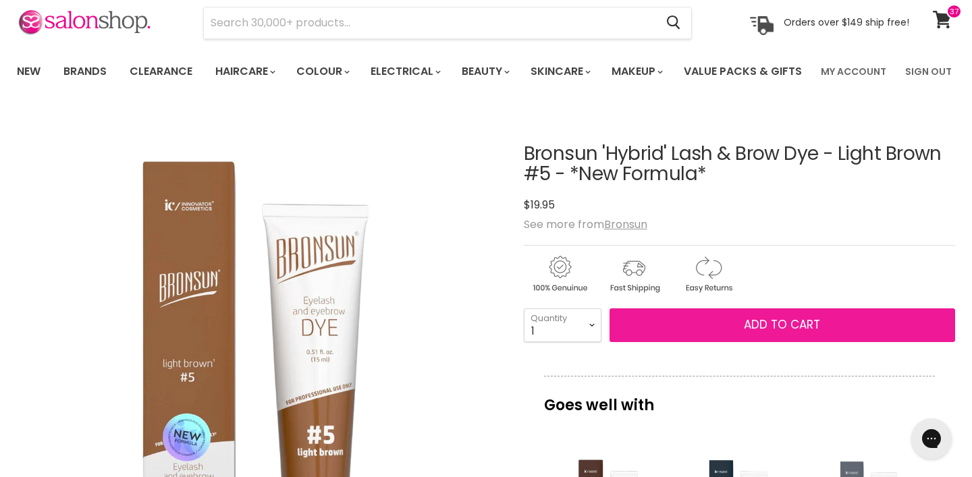
click at [691, 342] on button "Add to cart" at bounding box center [781, 325] width 345 height 34
click at [729, 342] on button "Add to cart" at bounding box center [781, 325] width 345 height 34
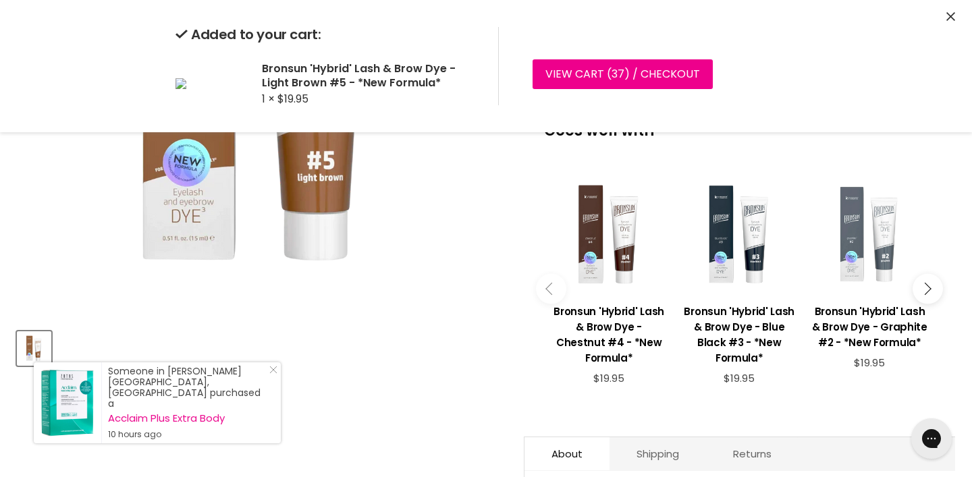
scroll to position [329, 0]
click at [927, 294] on icon "Main content" at bounding box center [924, 288] width 12 height 12
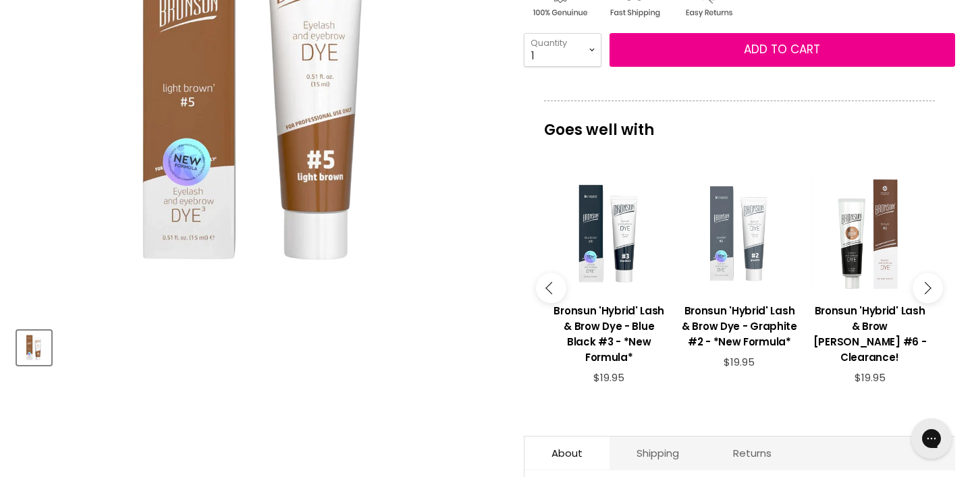
click at [927, 294] on icon "Main content" at bounding box center [924, 288] width 12 height 12
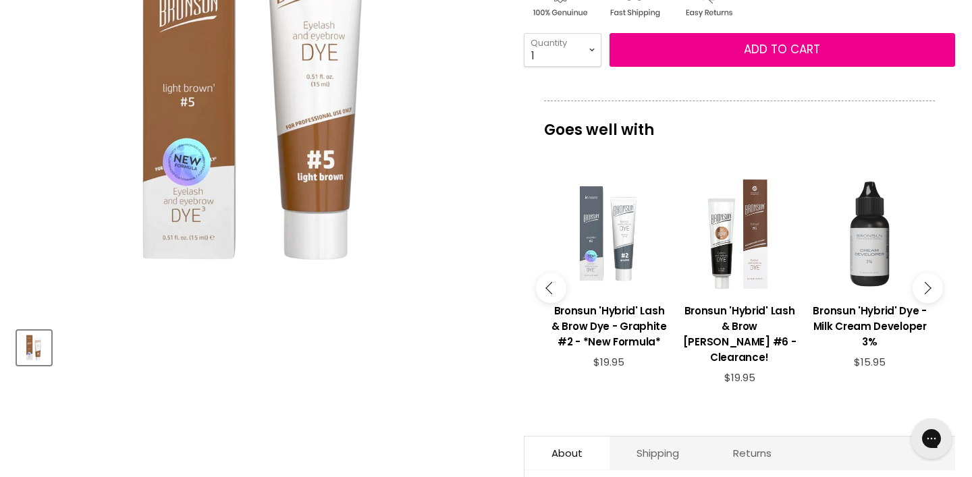
click at [867, 293] on div "Main content" at bounding box center [869, 234] width 117 height 117
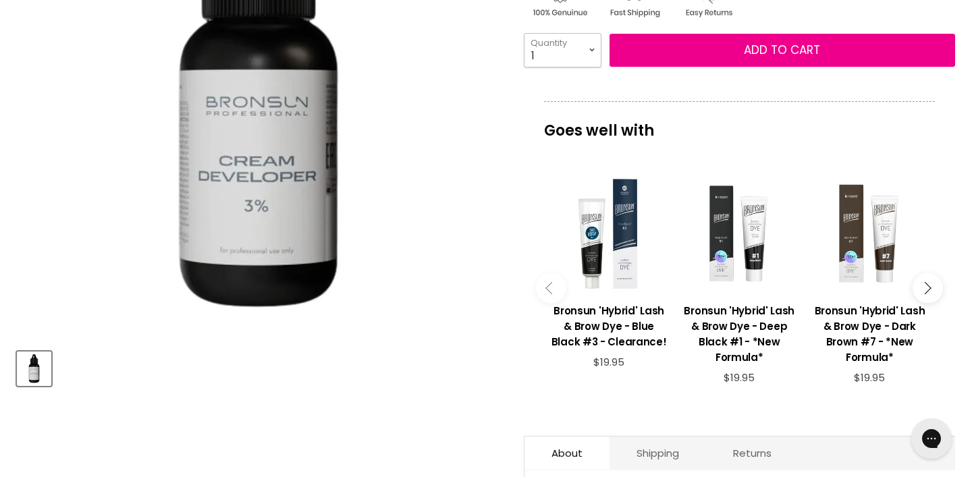
select select "3"
click option "3" at bounding box center [0, 0] width 0 height 0
type input "3"
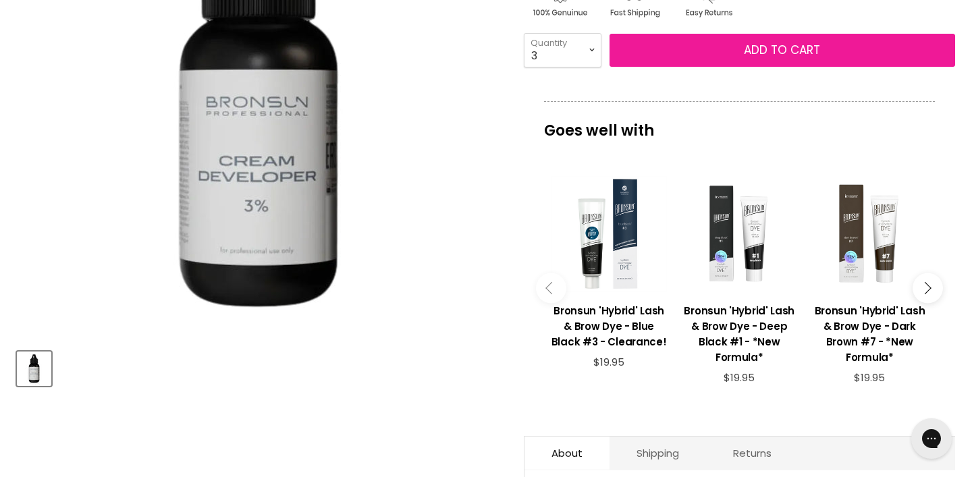
click at [700, 67] on button "Add to cart" at bounding box center [781, 51] width 345 height 34
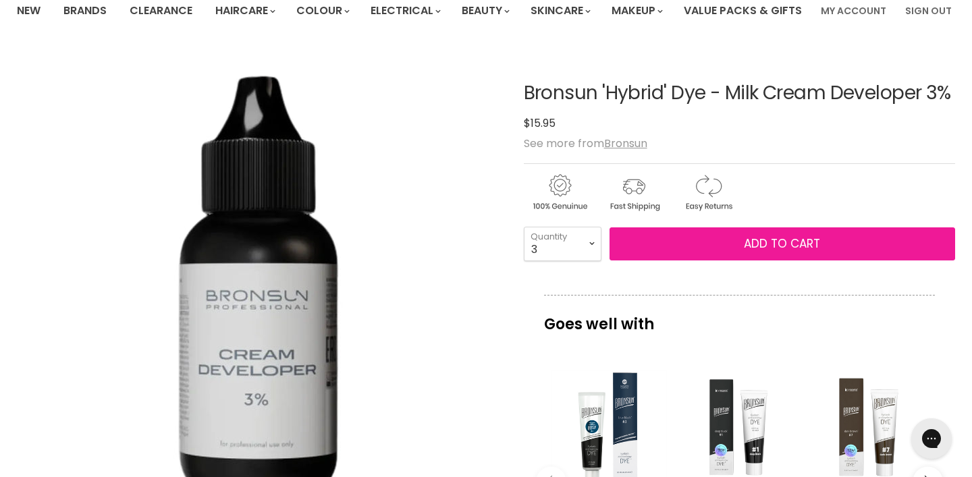
scroll to position [93, 0]
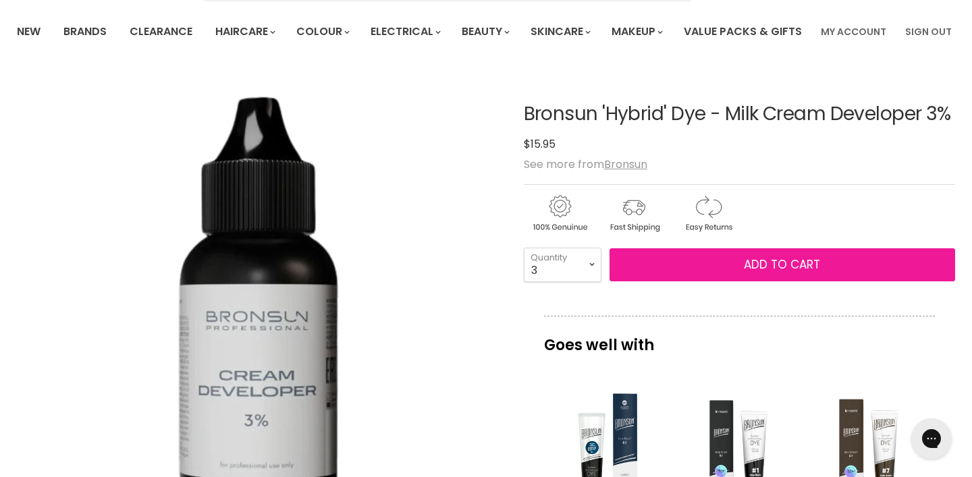
click at [697, 282] on button "Add to cart" at bounding box center [781, 265] width 345 height 34
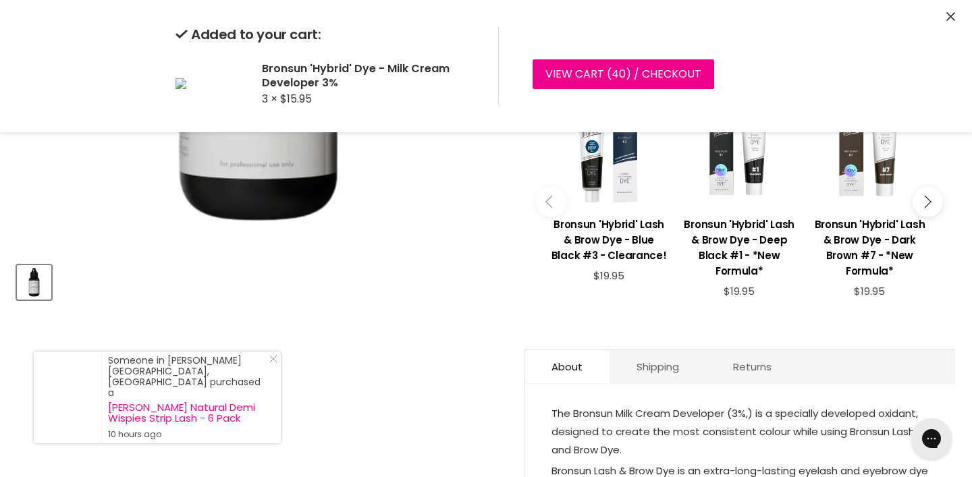
scroll to position [386, 0]
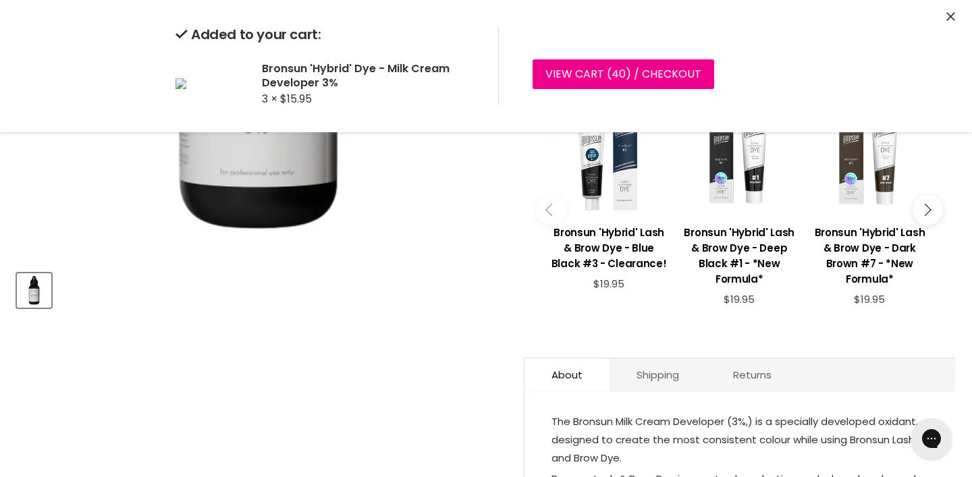
click at [930, 216] on icon "Main content" at bounding box center [924, 210] width 12 height 12
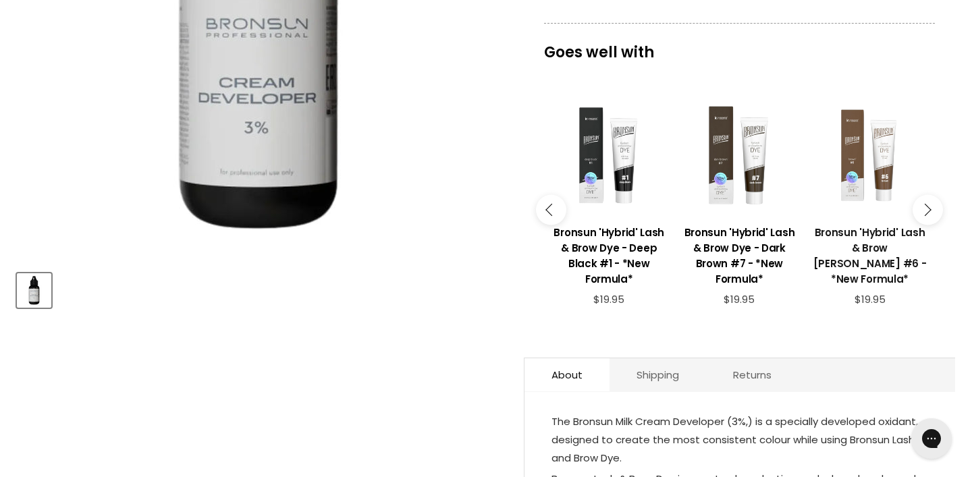
click at [879, 287] on h3 "Bronsun 'Hybrid' Lash & Brow [PERSON_NAME] #6 - *New Formula*" at bounding box center [869, 256] width 117 height 62
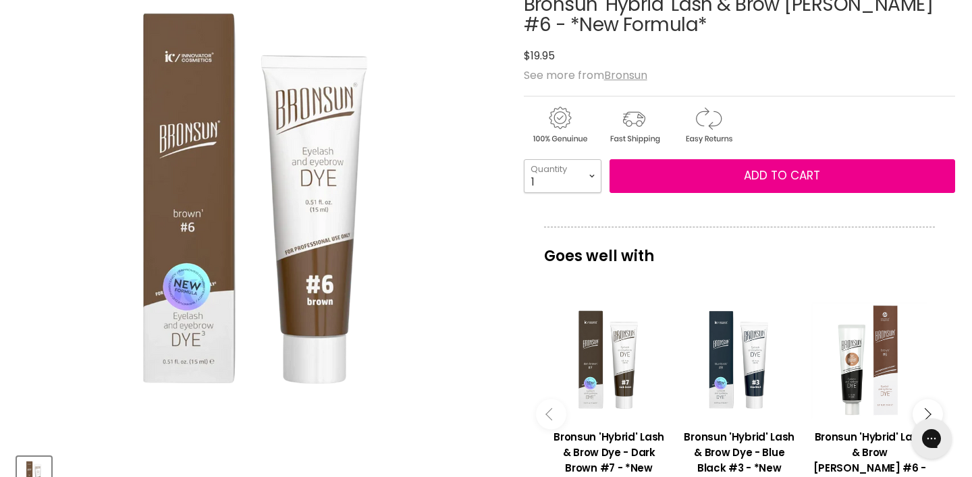
select select "3"
click option "3" at bounding box center [0, 0] width 0 height 0
type input "3"
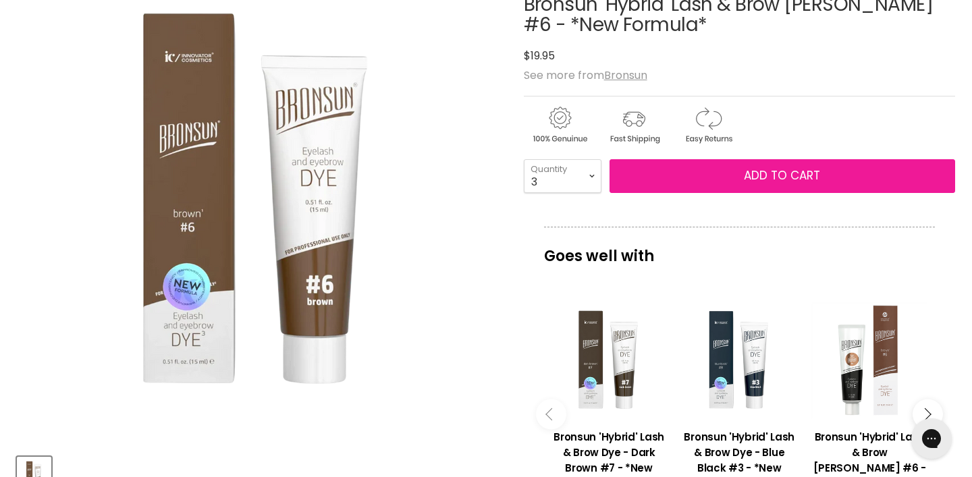
click at [689, 193] on button "Add to cart" at bounding box center [781, 176] width 345 height 34
click at [688, 193] on button "Add to cart" at bounding box center [781, 176] width 345 height 34
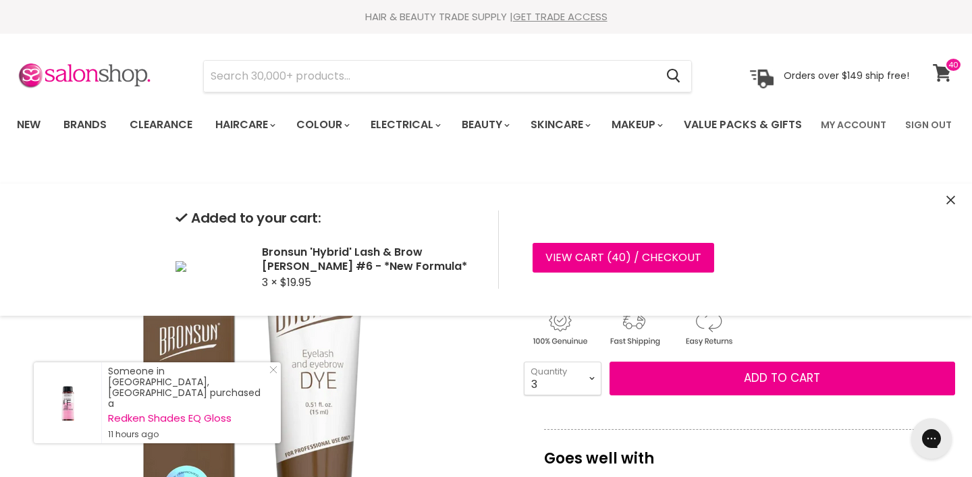
click at [945, 70] on icon at bounding box center [942, 73] width 18 height 18
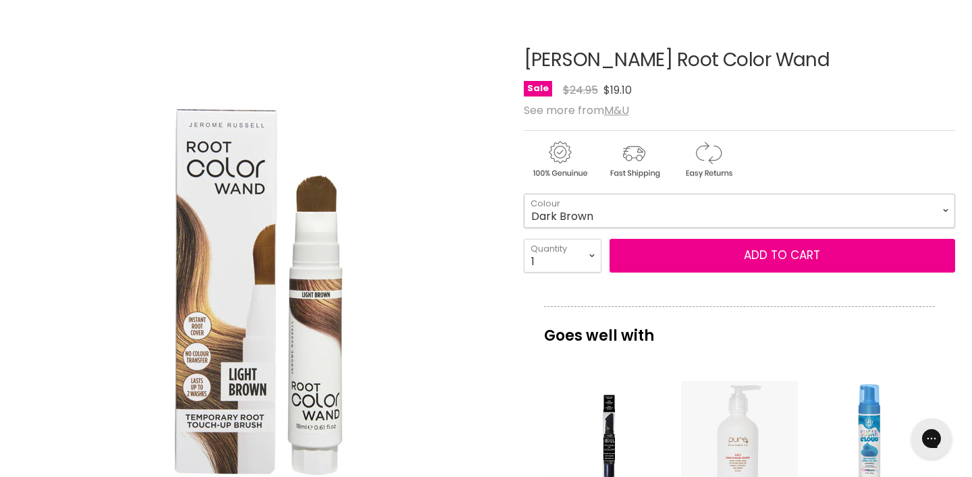
click option "Dark Brown" at bounding box center [0, 0] width 0 height 0
select select "Dark Brown"
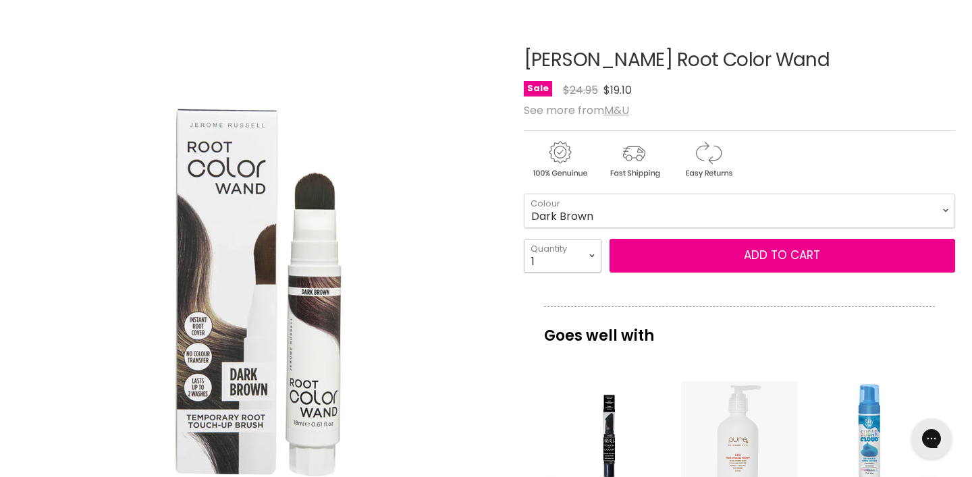
select select "2"
click option "2" at bounding box center [0, 0] width 0 height 0
type input "2"
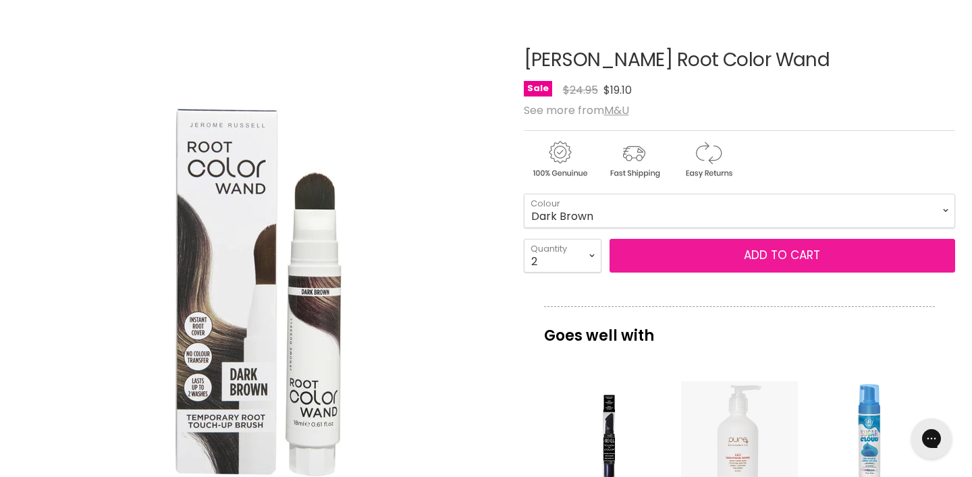
click at [646, 273] on button "Add to cart" at bounding box center [781, 256] width 345 height 34
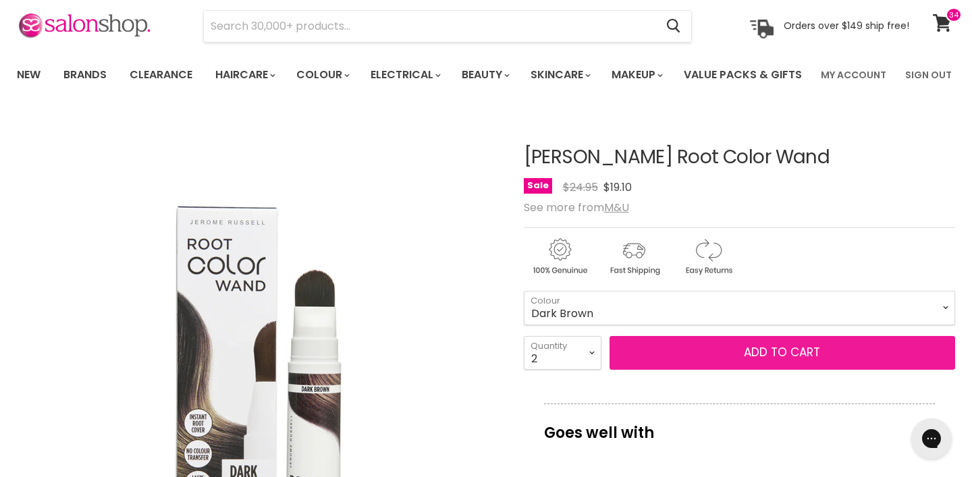
scroll to position [39, 0]
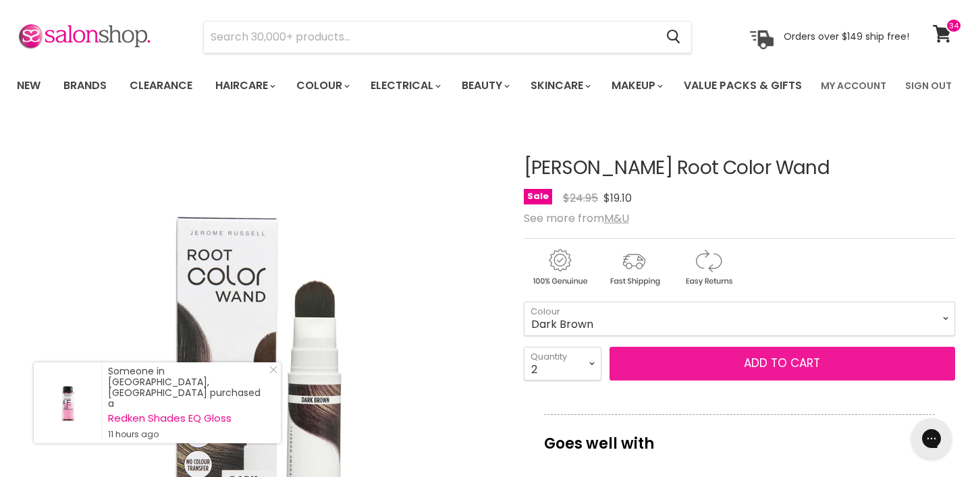
click at [727, 381] on button "Add to cart" at bounding box center [781, 364] width 345 height 34
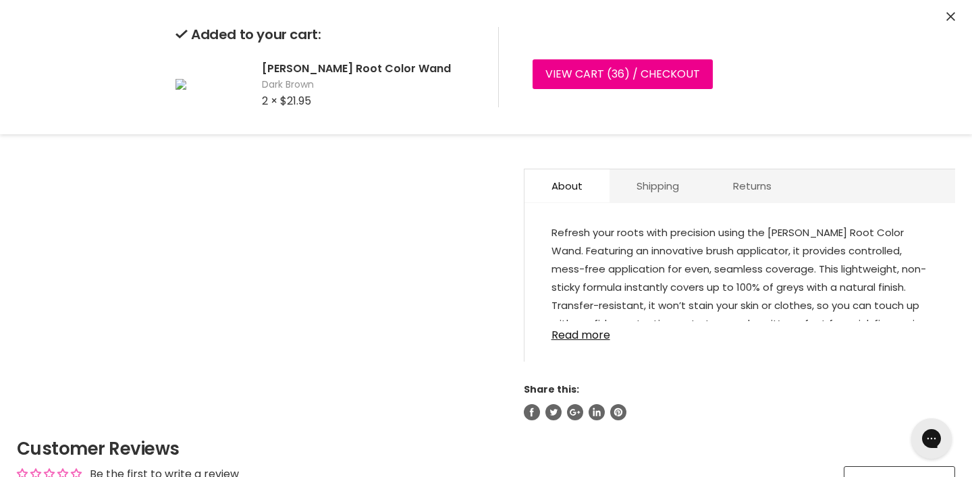
scroll to position [624, 0]
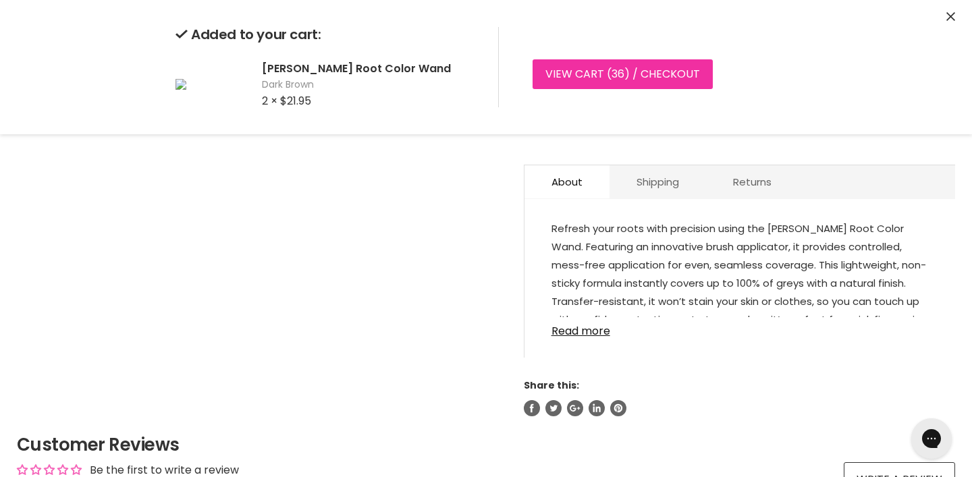
click at [588, 71] on link "View cart ( 36 ) / Checkout" at bounding box center [622, 74] width 180 height 30
